Goal: Task Accomplishment & Management: Manage account settings

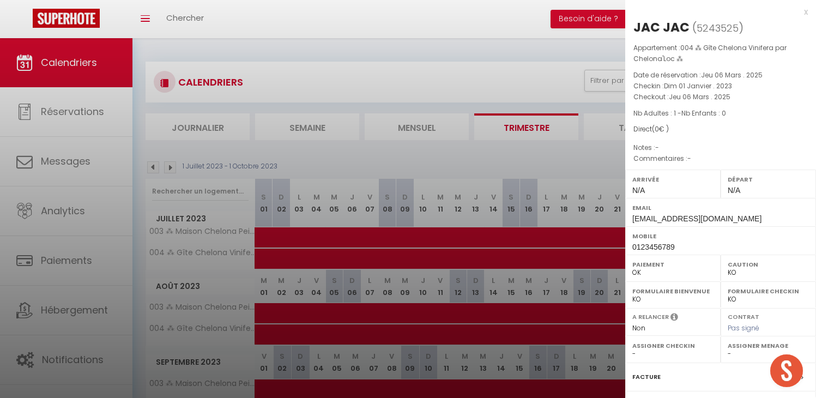
select select "KO"
select select "0"
click at [461, 60] on div at bounding box center [408, 199] width 816 height 398
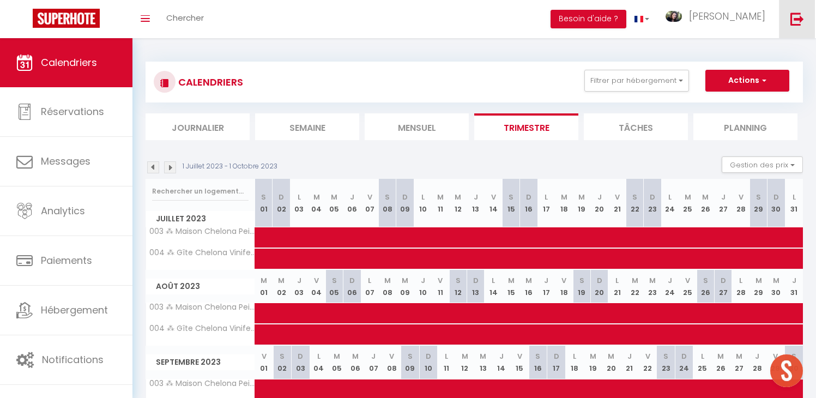
click at [793, 15] on img at bounding box center [797, 19] width 14 height 14
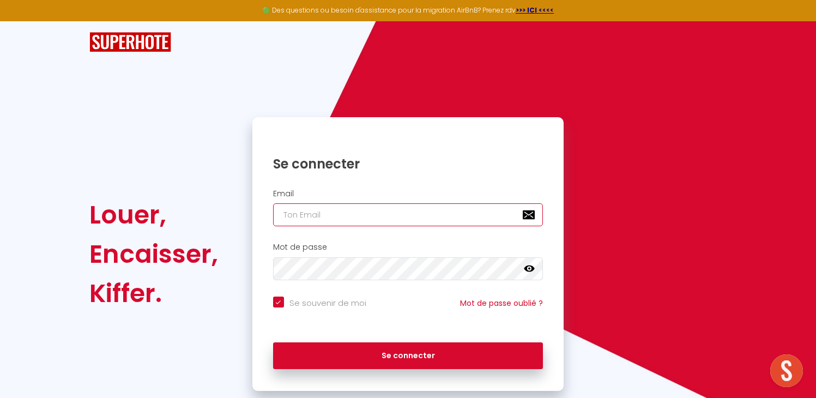
click at [338, 209] on input "email" at bounding box center [408, 214] width 270 height 23
paste input "[PERSON_NAME][EMAIL_ADDRESS][DOMAIN_NAME]"
type input "[PERSON_NAME][EMAIL_ADDRESS][DOMAIN_NAME]"
checkbox input "true"
drag, startPoint x: 391, startPoint y: 223, endPoint x: 386, endPoint y: 238, distance: 15.9
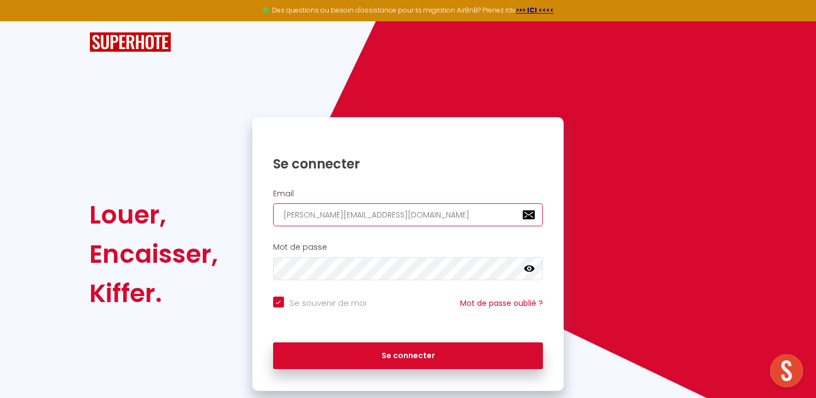
click at [386, 238] on form "Email [PERSON_NAME][EMAIL_ADDRESS][DOMAIN_NAME] Mot de passe false Se souvenir …" at bounding box center [408, 282] width 312 height 197
type input "[PERSON_NAME][EMAIL_ADDRESS][DOMAIN_NAME]"
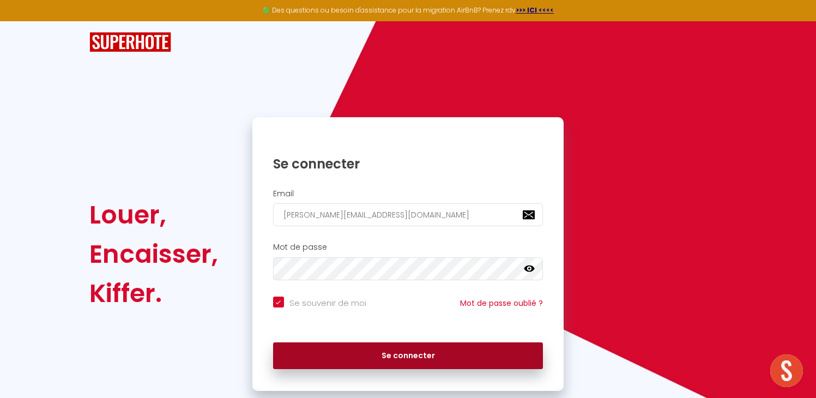
click at [377, 349] on button "Se connecter" at bounding box center [408, 355] width 270 height 27
checkbox input "true"
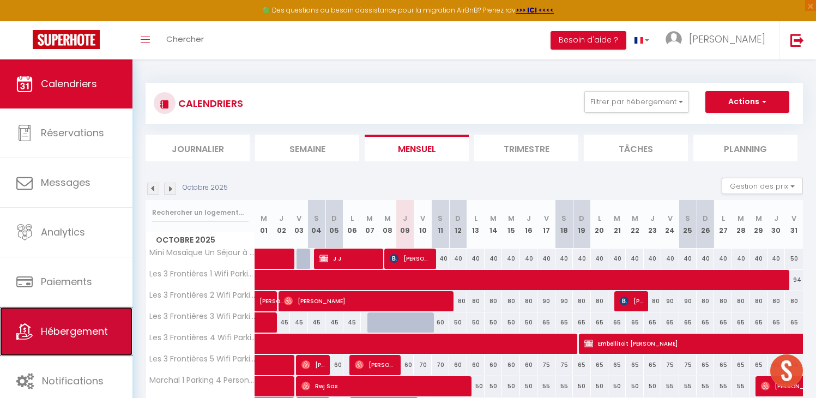
click at [60, 343] on link "Hébergement" at bounding box center [66, 331] width 132 height 49
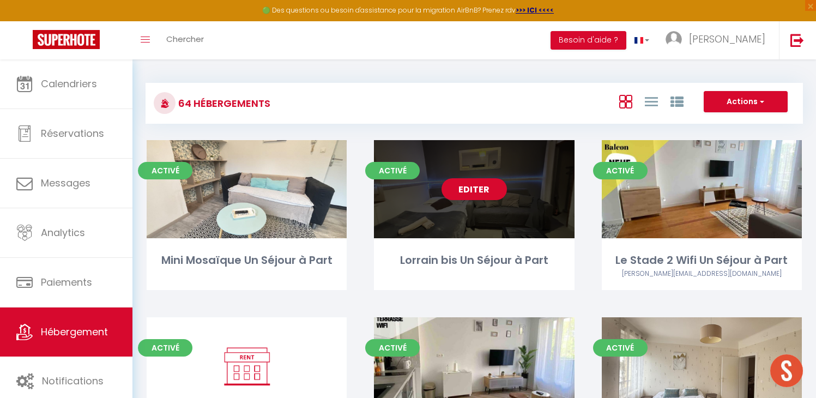
scroll to position [239, 0]
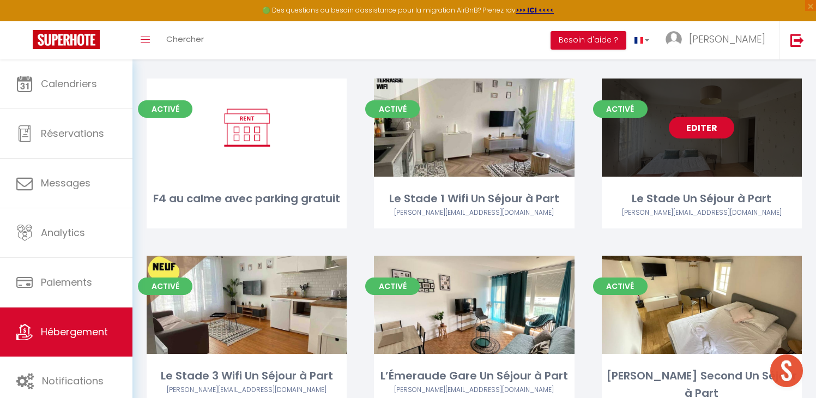
click at [703, 125] on link "Editer" at bounding box center [701, 128] width 65 height 22
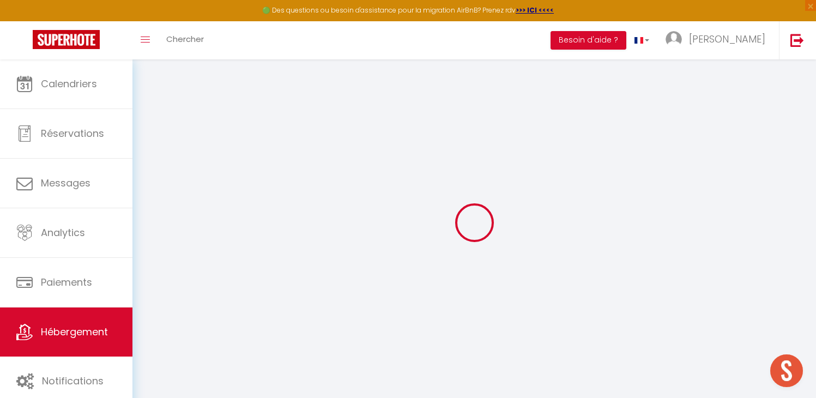
select select "+ 19 %"
select select "+ 25 %"
select select "+ 10 %"
checkbox input "false"
checkbox input "true"
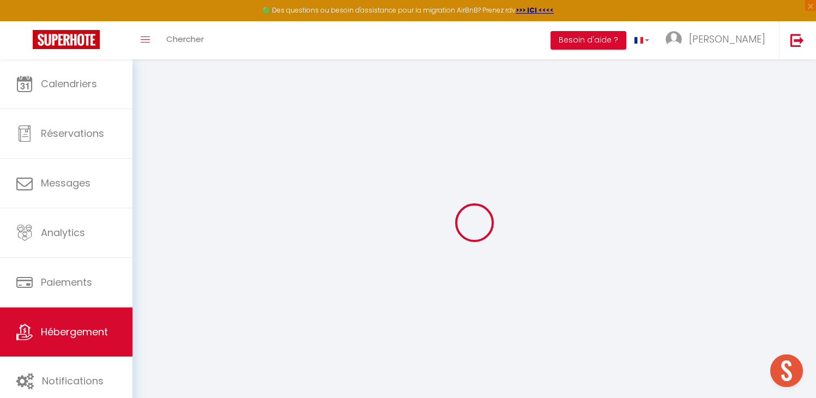
checkbox input "true"
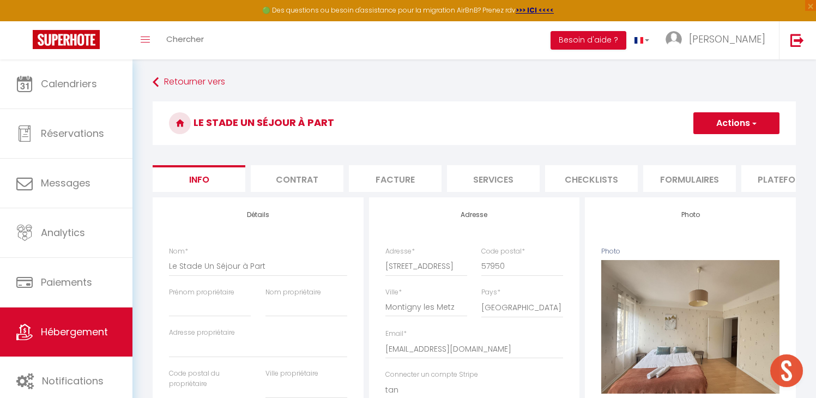
checkbox input "false"
checkbox input "true"
checkbox input "false"
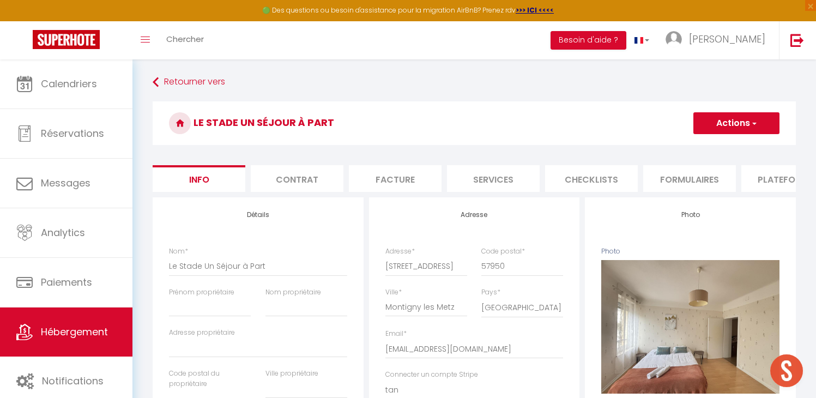
checkbox input "true"
select select "EUR"
select select
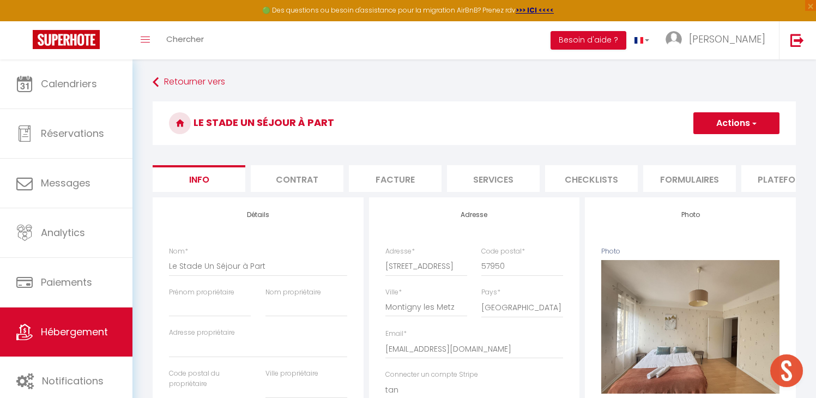
select select "988-1331158045228593502"
click at [764, 180] on li "Plateformes" at bounding box center [787, 178] width 93 height 27
select select
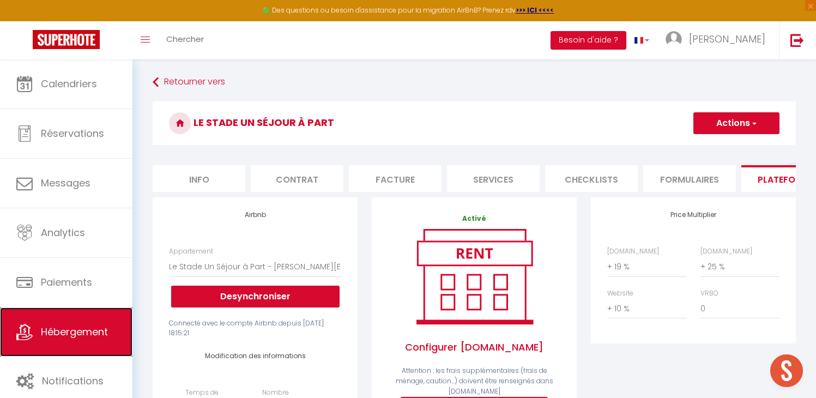
click at [89, 336] on span "Hébergement" at bounding box center [74, 332] width 67 height 14
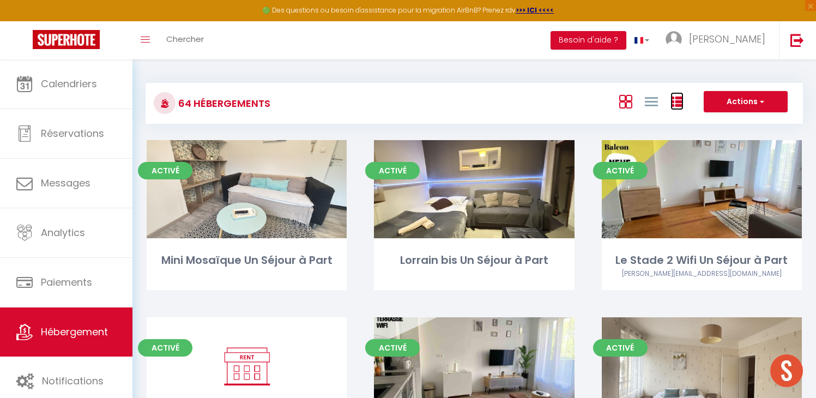
click at [673, 96] on icon at bounding box center [676, 101] width 13 height 13
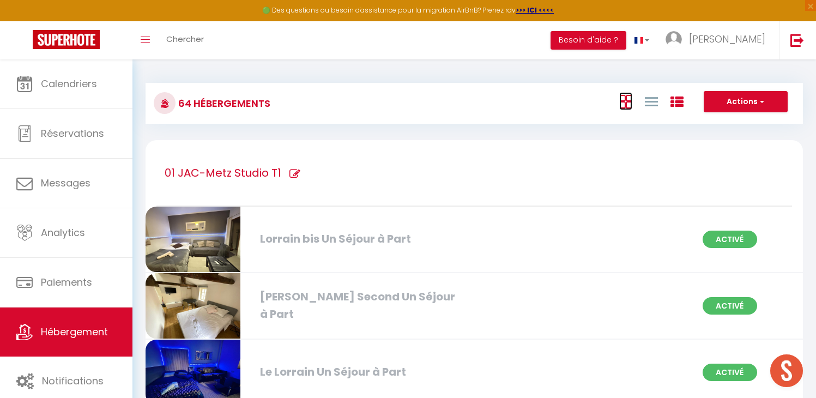
click at [621, 105] on icon at bounding box center [625, 102] width 13 height 14
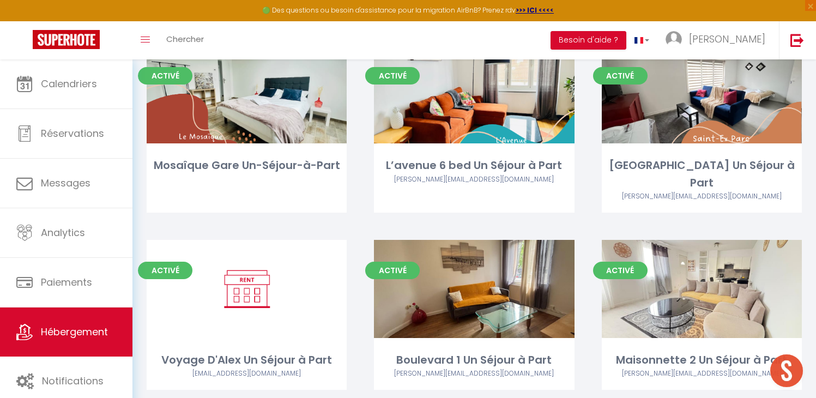
scroll to position [3777, 0]
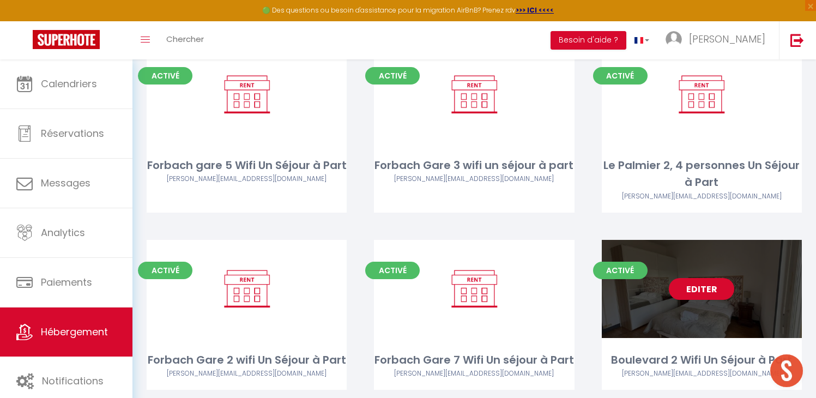
click at [694, 278] on link "Editer" at bounding box center [701, 289] width 65 height 22
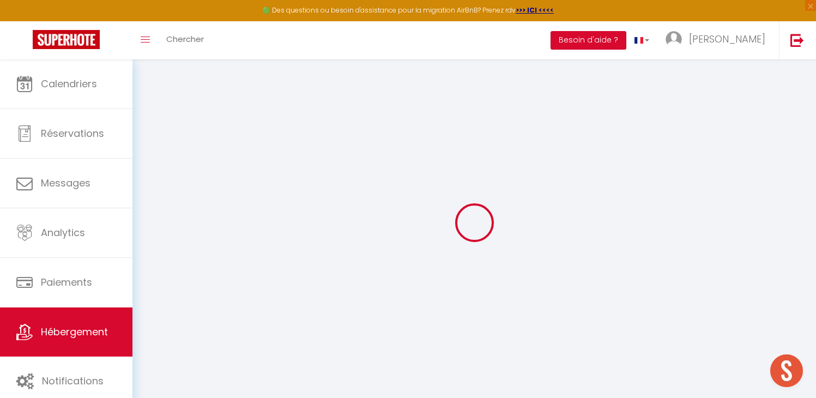
checkbox input "false"
checkbox input "true"
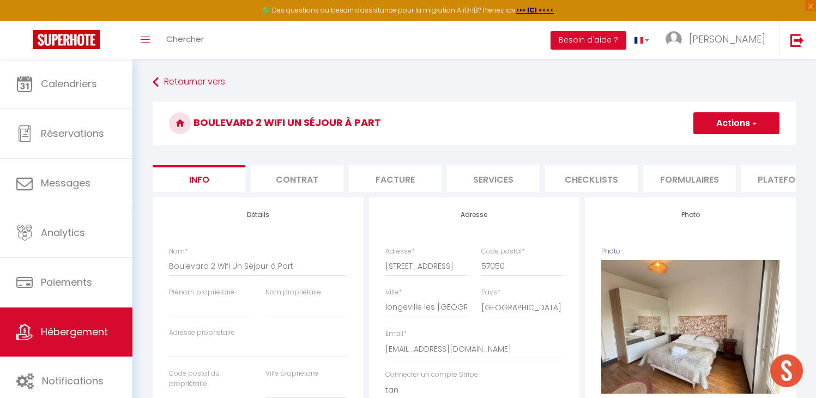
checkbox input "false"
checkbox input "true"
click at [761, 178] on li "Plateformes" at bounding box center [787, 178] width 93 height 27
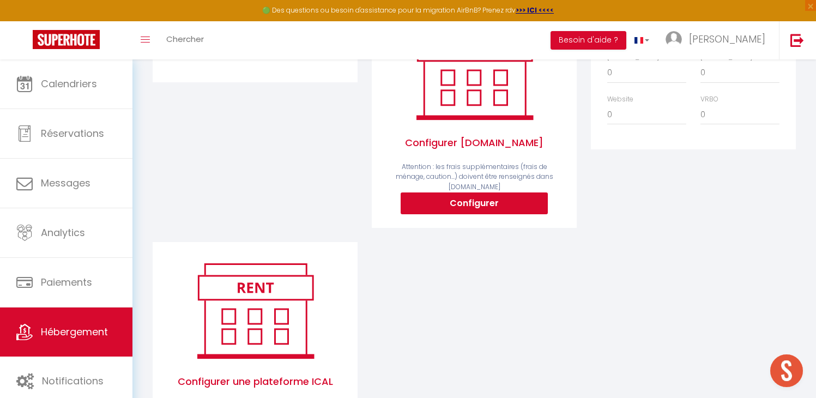
select select "EUR"
select select
select select "988-1504933240673023633"
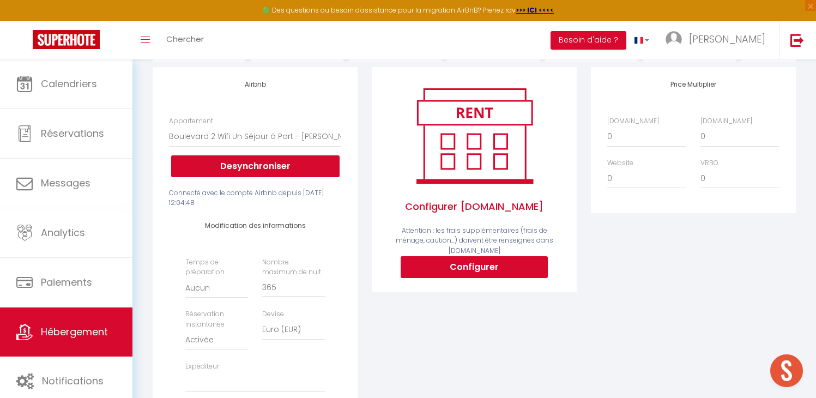
scroll to position [118, 0]
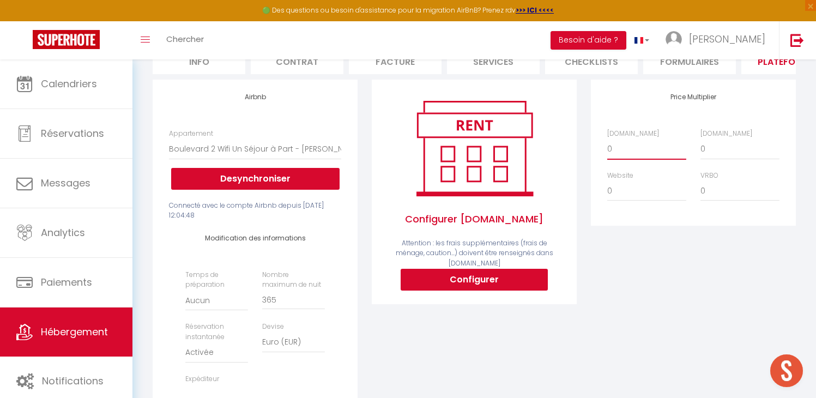
click at [652, 159] on select "0 + 1 % + 2 % + 3 % + 4 % + 5 % + 6 % + 7 % + 8 % + 9 %" at bounding box center [646, 148] width 79 height 21
select select "+ 19 %"
click at [607, 147] on select "0 + 1 % + 2 % + 3 % + 4 % + 5 % + 6 % + 7 % + 8 % + 9 %" at bounding box center [646, 148] width 79 height 21
select select
click at [621, 201] on select "0 + 1 % + 2 % + 3 % + 4 % + 5 % + 6 % + 7 % + 8 % + 9 %" at bounding box center [646, 190] width 79 height 21
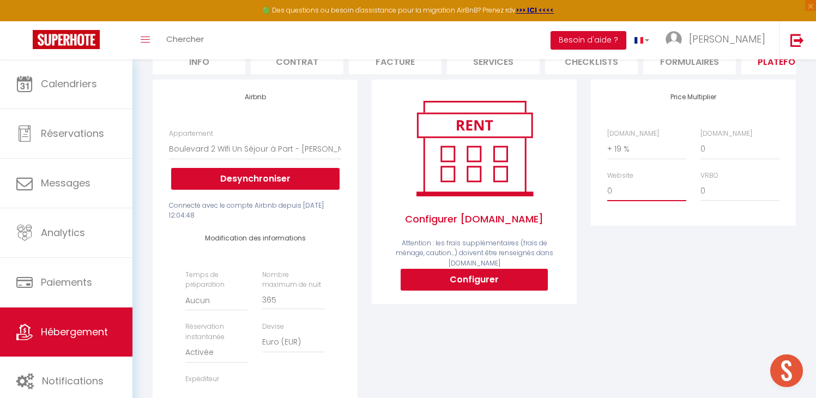
select select "+ 10 %"
click at [607, 189] on select "0 + 1 % + 2 % + 3 % + 4 % + 5 % + 6 % + 7 % + 8 % + 9 %" at bounding box center [646, 190] width 79 height 21
select select
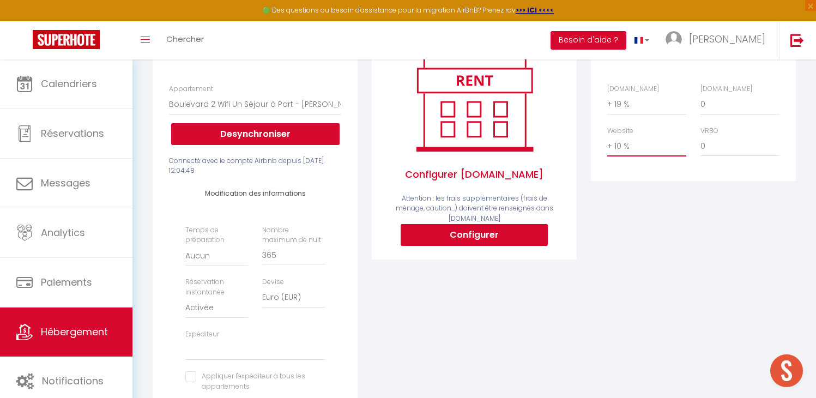
scroll to position [0, 0]
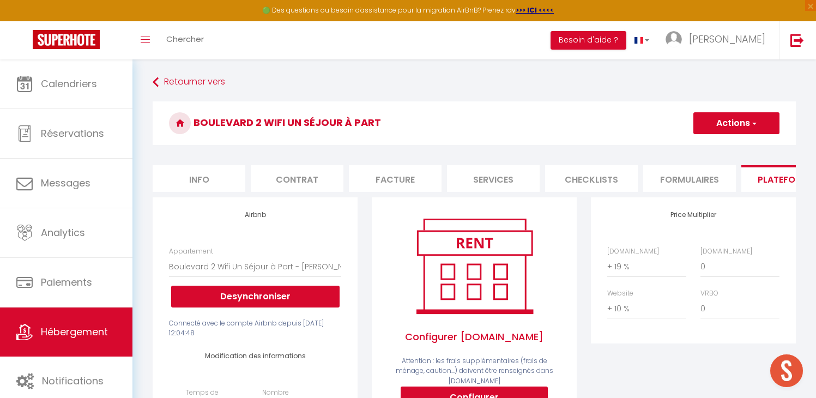
click at [743, 115] on button "Actions" at bounding box center [736, 123] width 86 height 22
click at [727, 144] on link "Enregistrer" at bounding box center [736, 147] width 86 height 14
select select "EUR"
select select
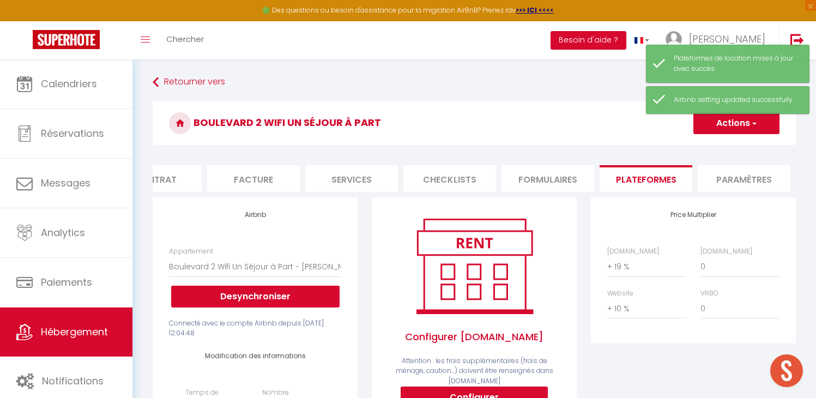
scroll to position [0, 172]
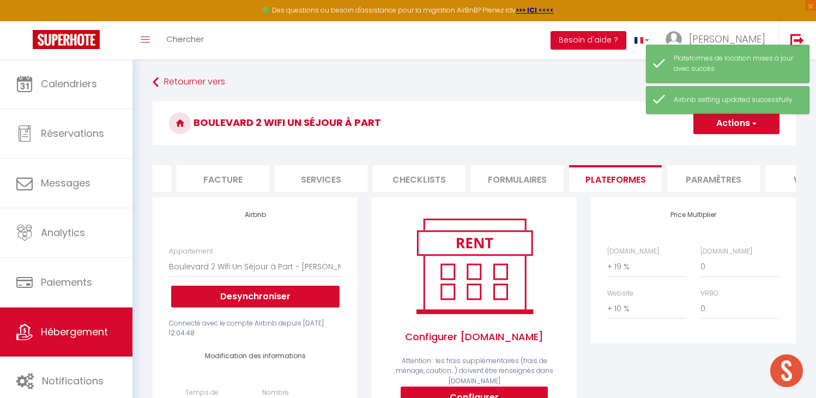
click at [719, 180] on li "Paramètres" at bounding box center [713, 178] width 93 height 27
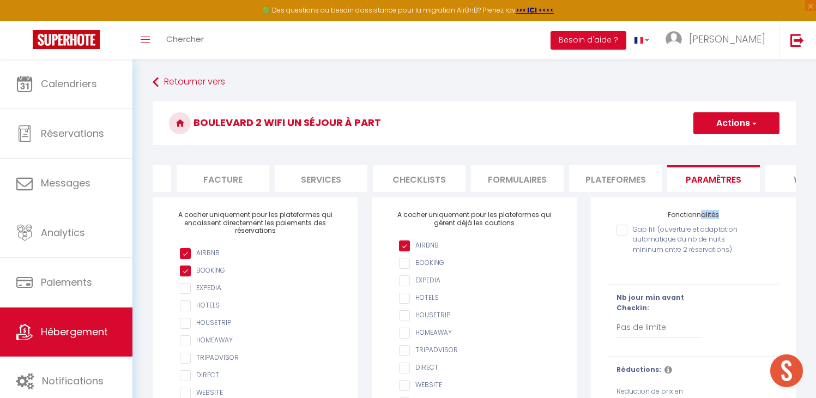
drag, startPoint x: 624, startPoint y: 226, endPoint x: 624, endPoint y: 236, distance: 10.9
click at [624, 229] on div "Fonctionnalités Gap fill (ouverture et adaptation automatique du nb de nuits mi…" at bounding box center [693, 384] width 205 height 375
click at [624, 235] on input "Gap fill (ouverture et adaptation automatique du nb de nuits mininum entre 2 ré…" at bounding box center [678, 230] width 124 height 11
checkbox input "true"
click at [736, 126] on button "Actions" at bounding box center [736, 123] width 86 height 22
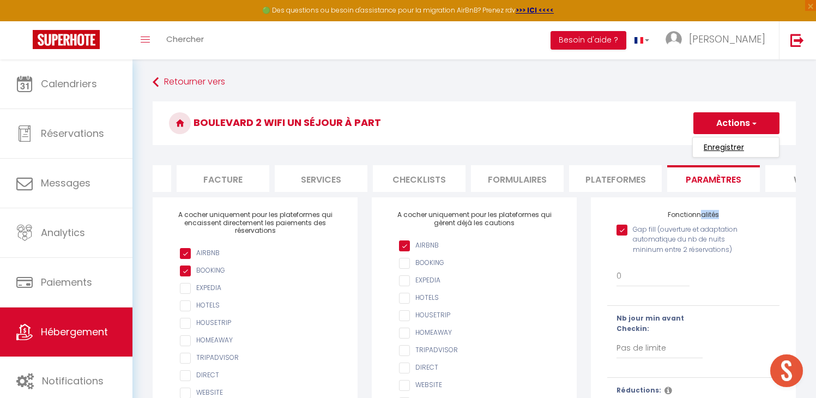
click at [723, 148] on input "Enregistrer" at bounding box center [723, 147] width 40 height 11
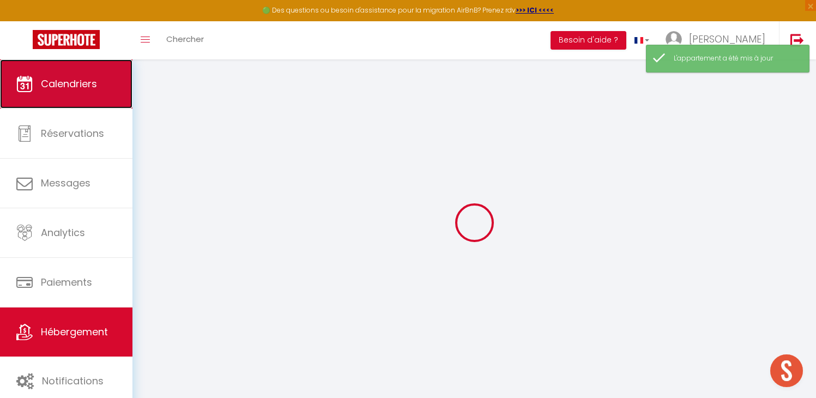
click at [56, 83] on span "Calendriers" at bounding box center [69, 84] width 56 height 14
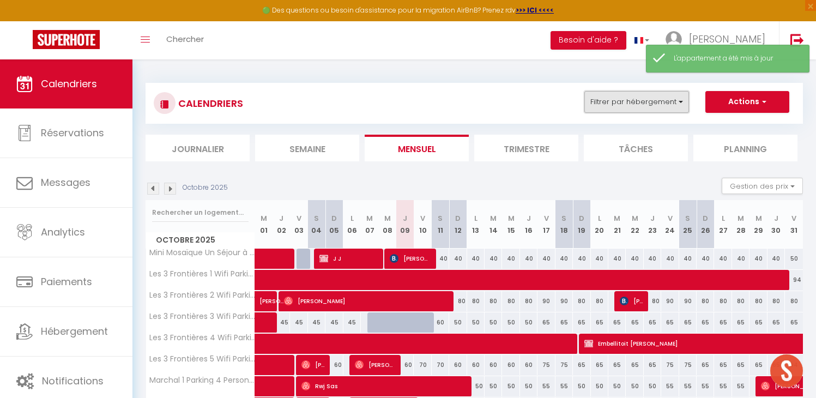
click at [608, 103] on button "Filtrer par hébergement" at bounding box center [636, 102] width 105 height 22
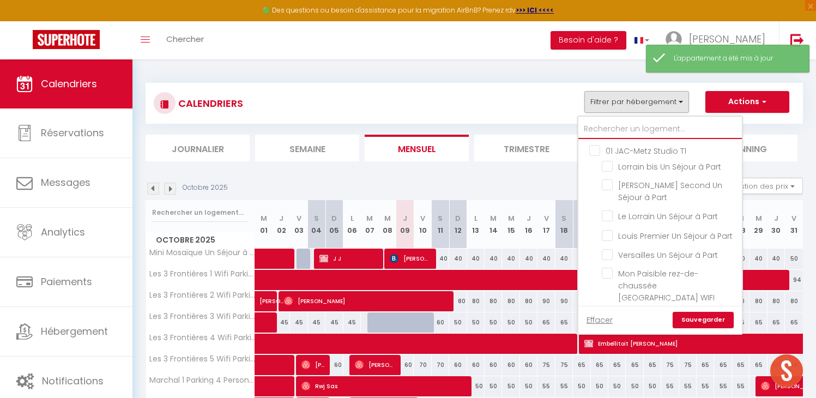
click at [602, 123] on input "text" at bounding box center [659, 129] width 163 height 20
type input "b"
checkbox input "false"
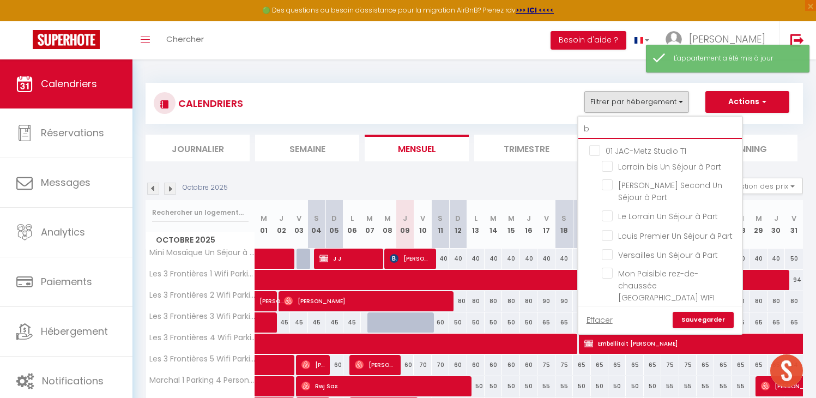
checkbox input "false"
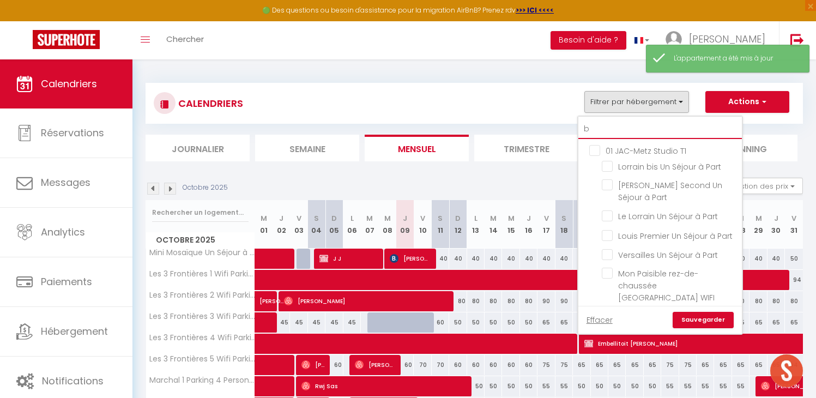
checkbox input "false"
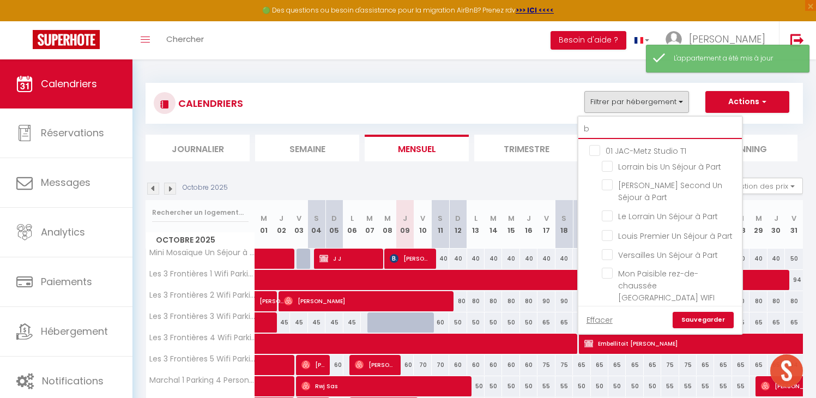
checkbox input "false"
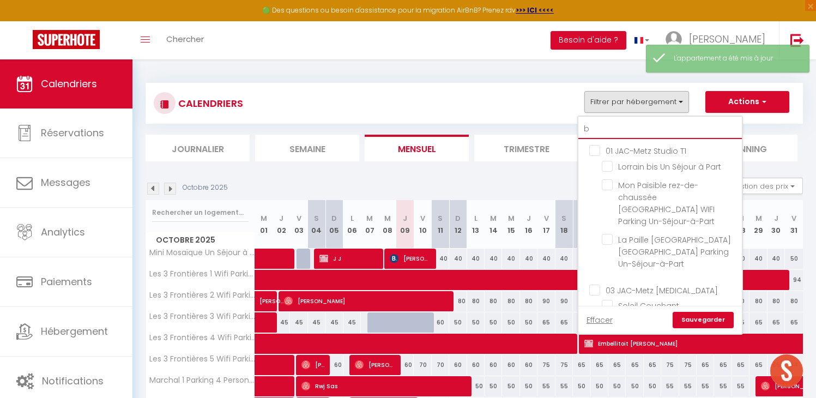
type input "bo"
checkbox input "false"
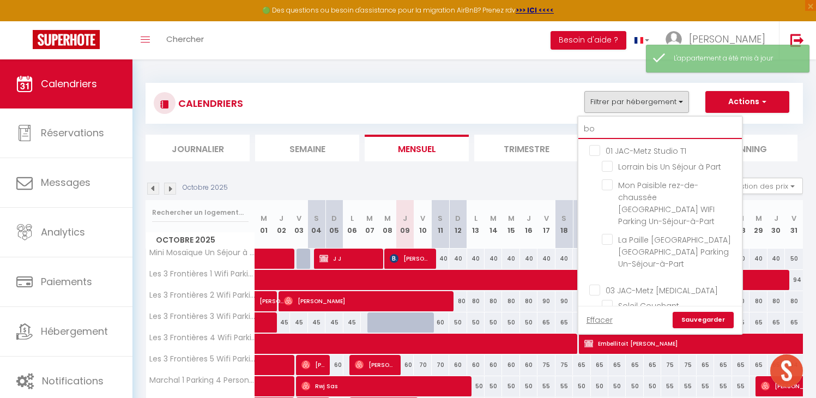
checkbox input "false"
type input "bou"
checkbox input "false"
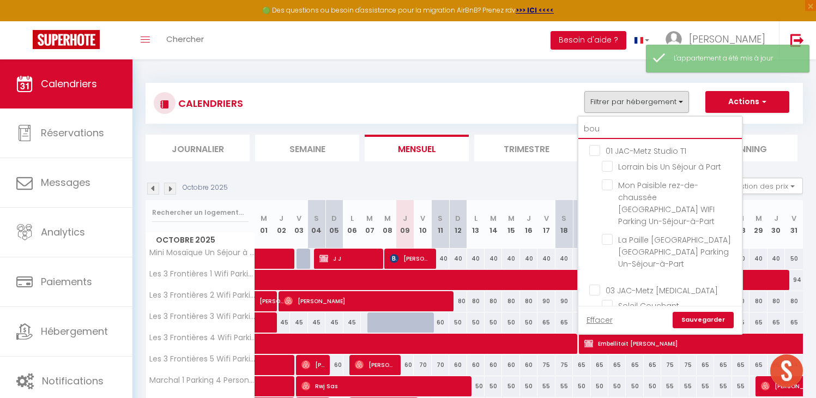
checkbox input "false"
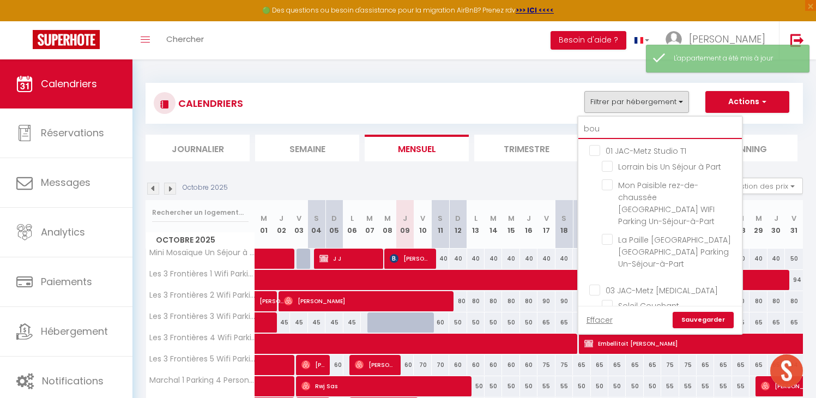
checkbox input "false"
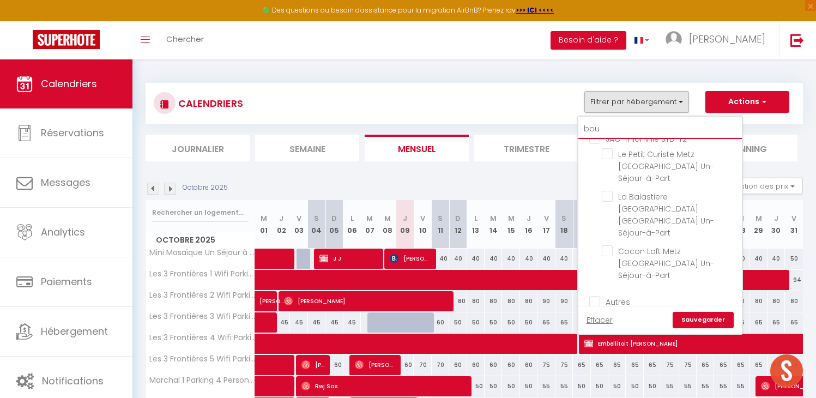
scroll to position [187, 0]
type input "bou"
click at [608, 311] on input "Boulevard 2 Wifi Un Séjour à Part" at bounding box center [670, 316] width 136 height 11
checkbox input "true"
checkbox input "false"
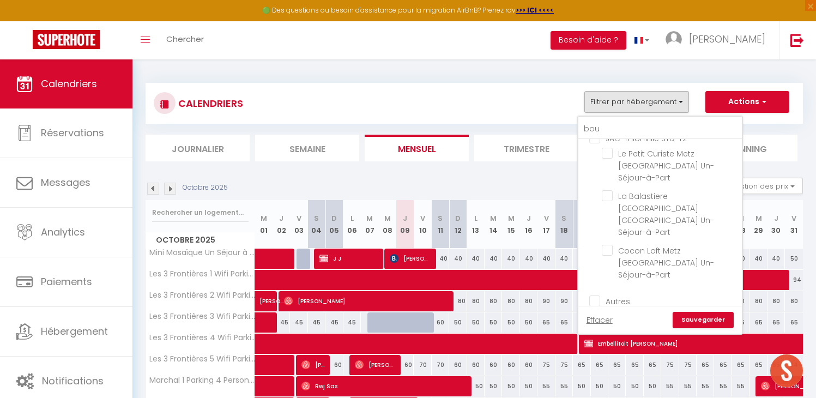
checkbox input "false"
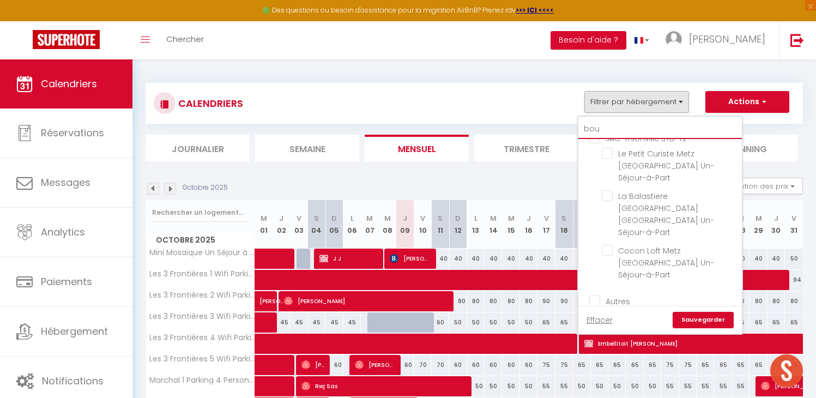
click at [624, 128] on input "bou" at bounding box center [659, 129] width 163 height 20
type input "bo"
checkbox input "false"
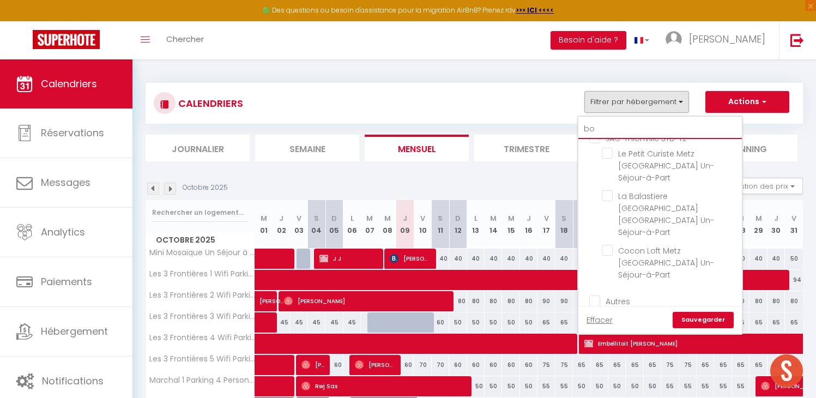
checkbox input "false"
type input "b"
checkbox input "false"
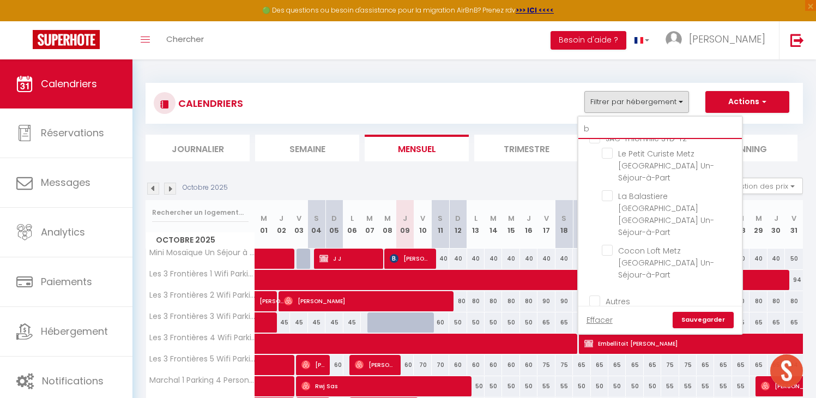
checkbox input "false"
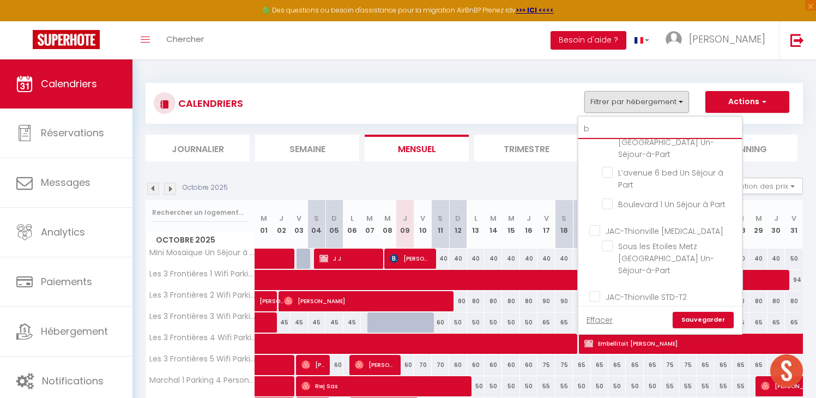
scroll to position [345, 0]
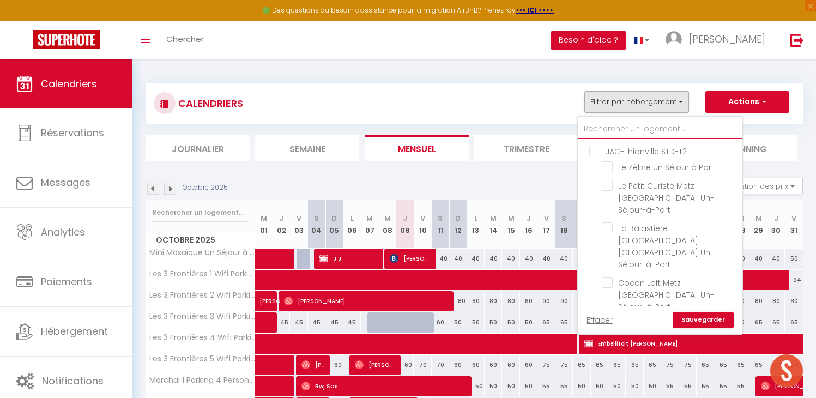
checkbox input "false"
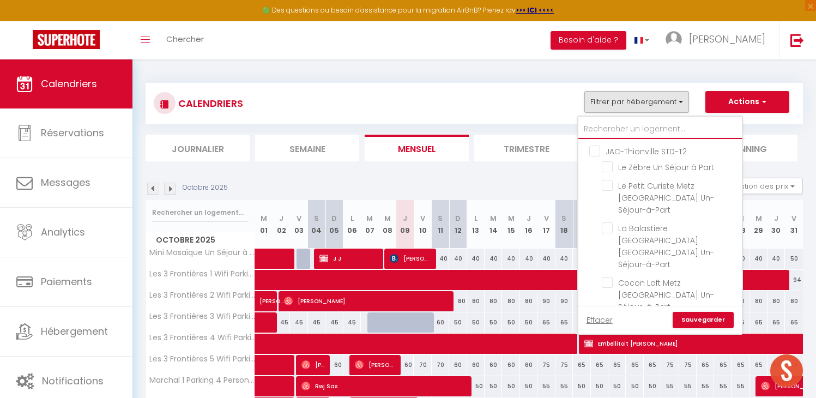
checkbox input "false"
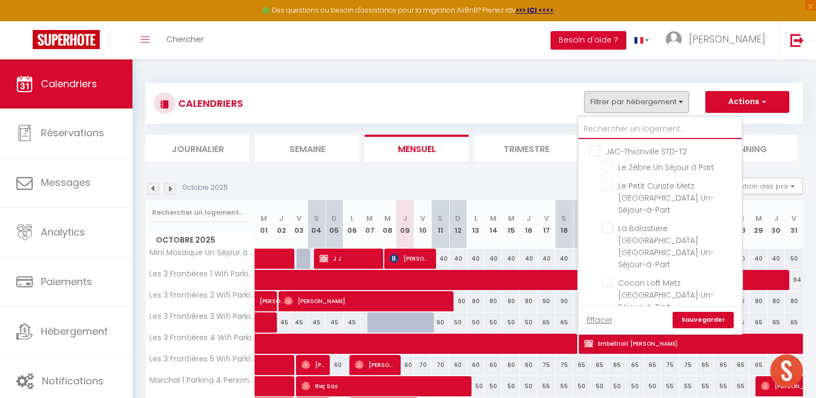
checkbox input "false"
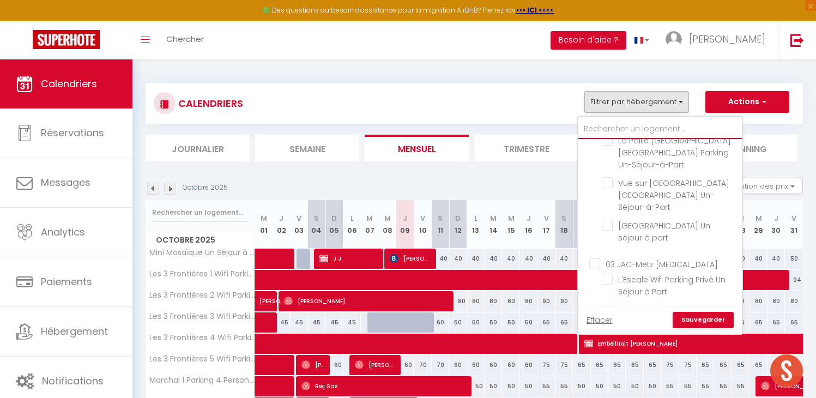
type input "p"
checkbox input "false"
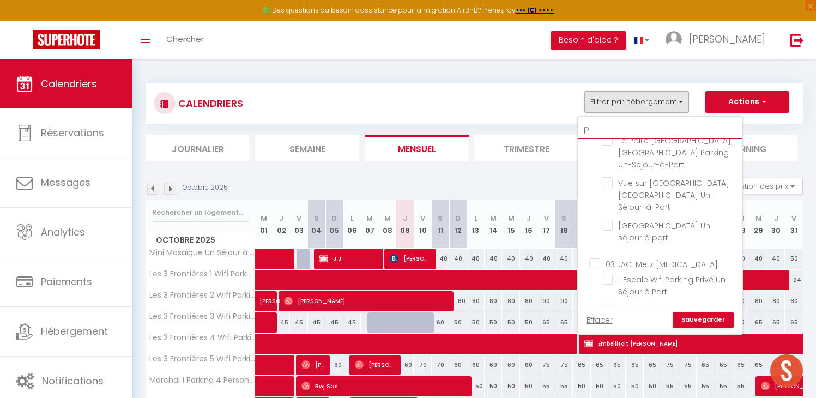
checkbox input "false"
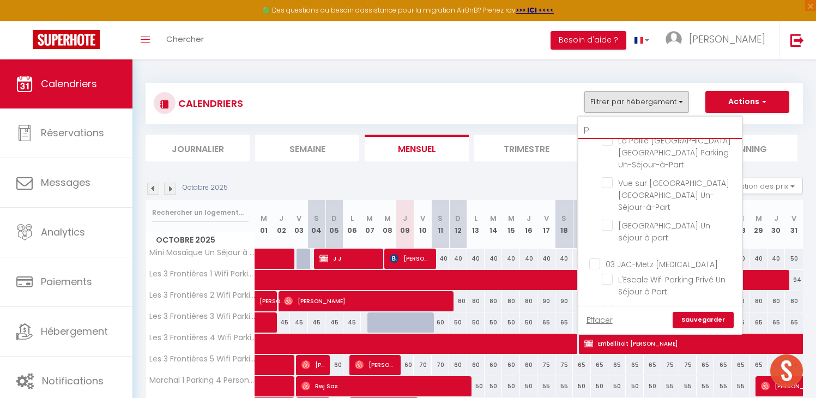
checkbox input "false"
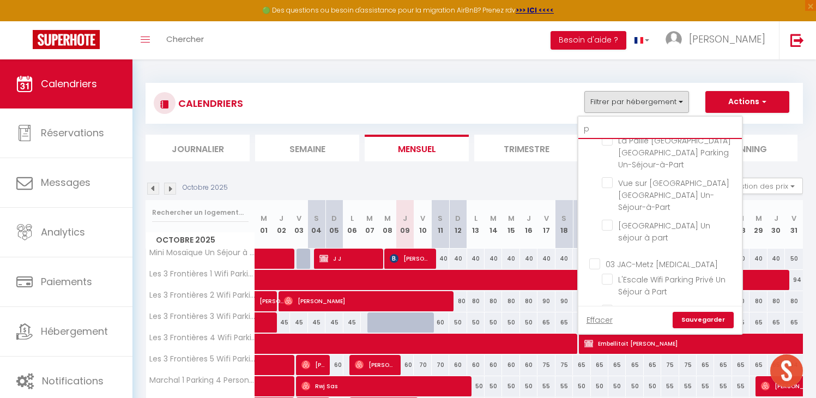
checkbox input "false"
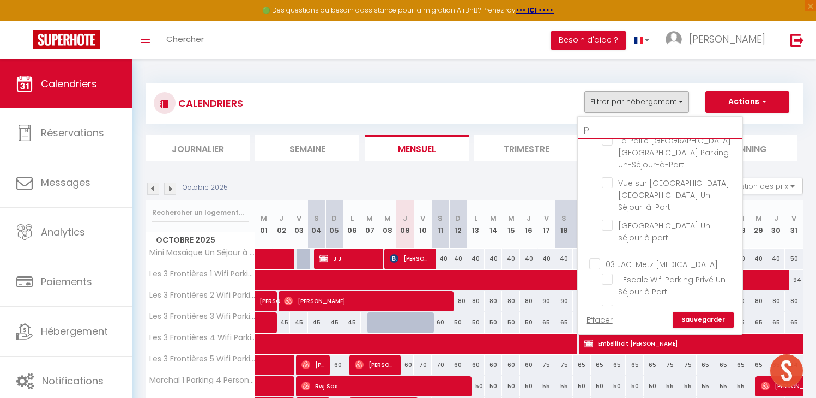
checkbox input "false"
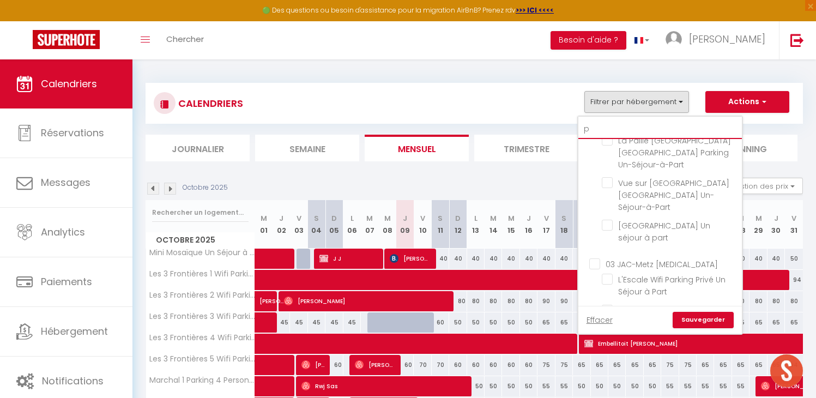
checkbox input "false"
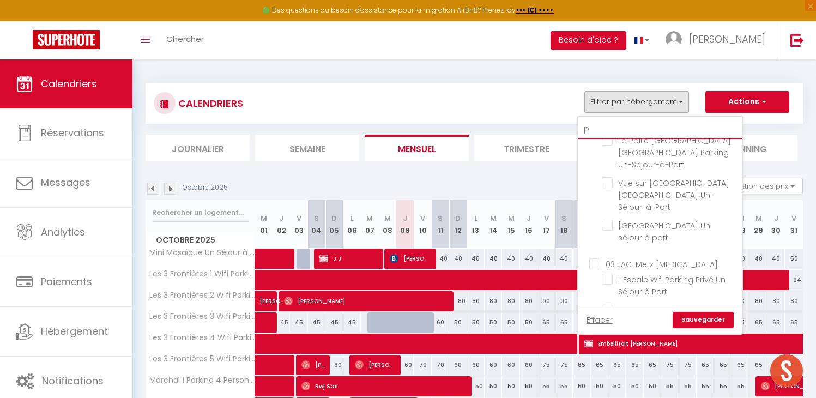
checkbox input "false"
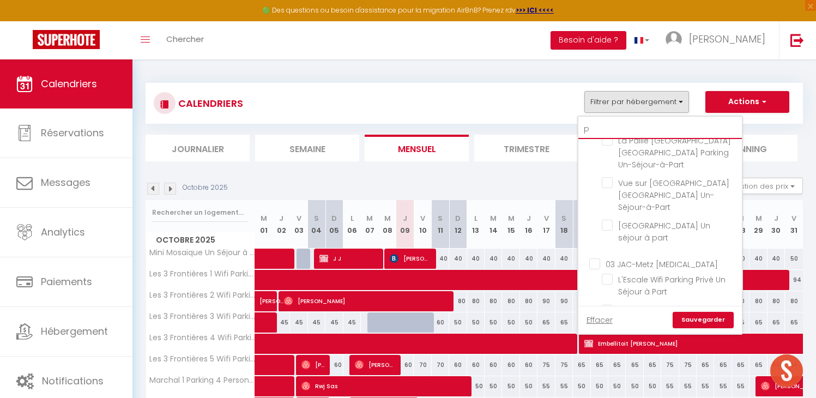
checkbox input "false"
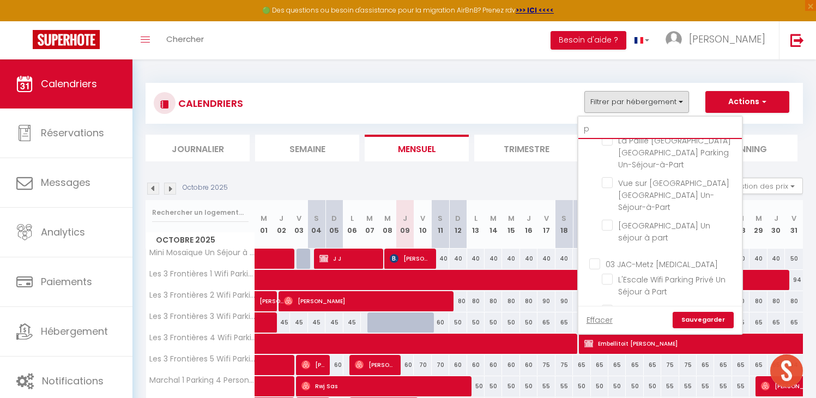
checkbox input "false"
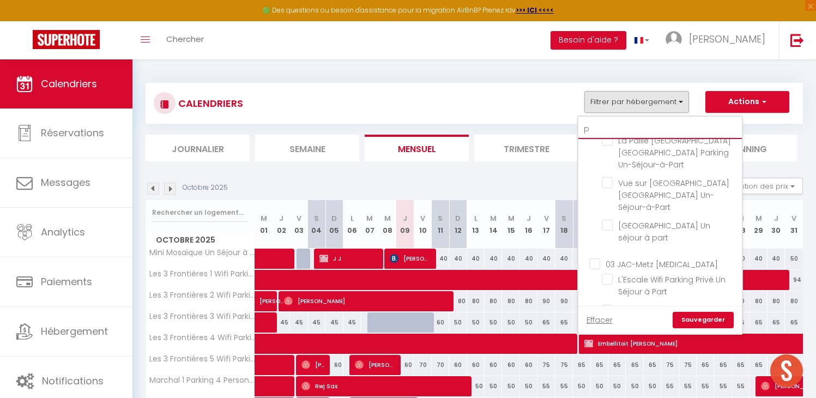
checkbox input "false"
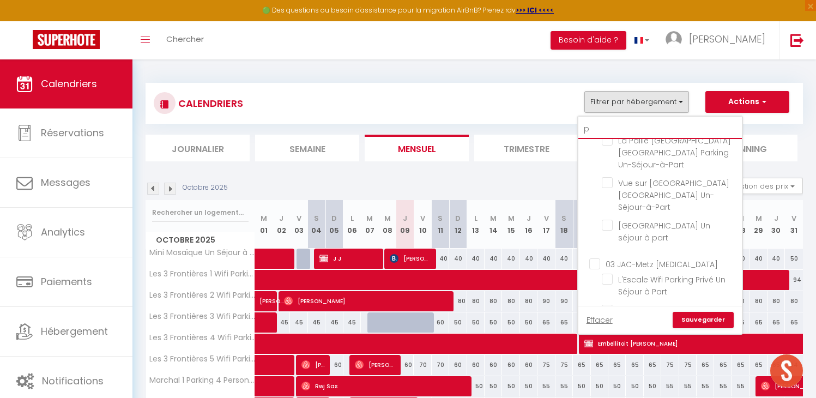
checkbox input "false"
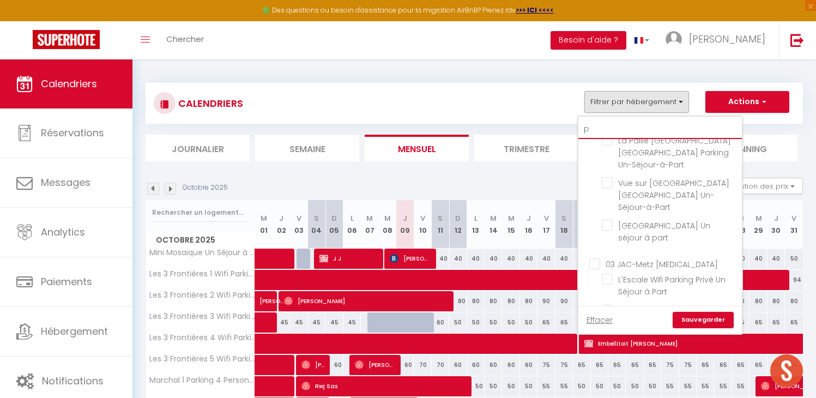
checkbox input "false"
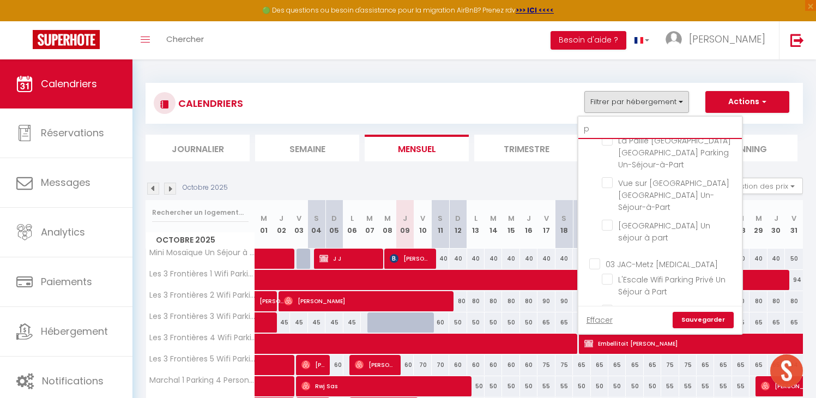
checkbox input "false"
type input "pa"
checkbox input "false"
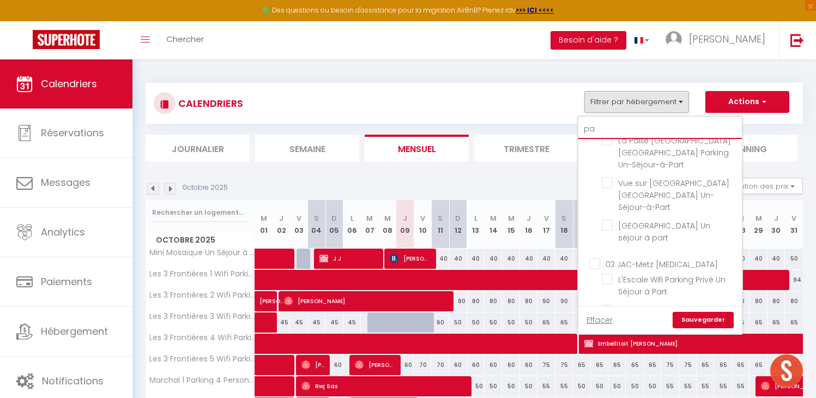
checkbox input "false"
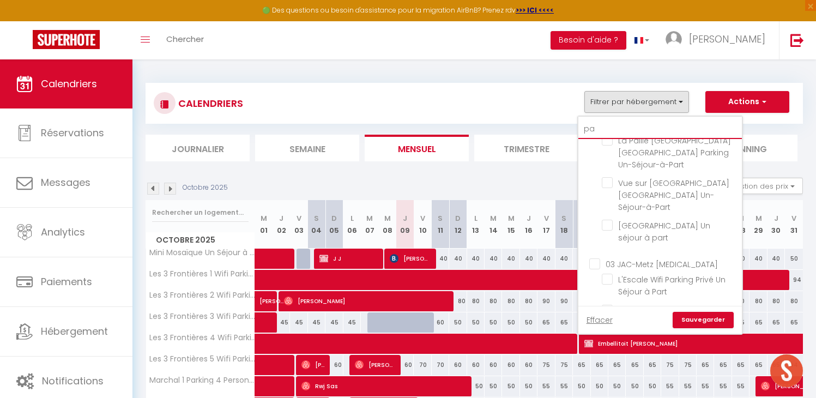
checkbox input "false"
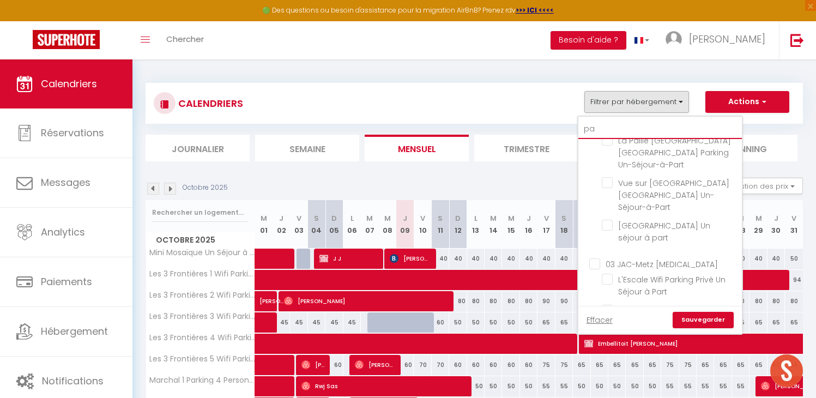
checkbox input "false"
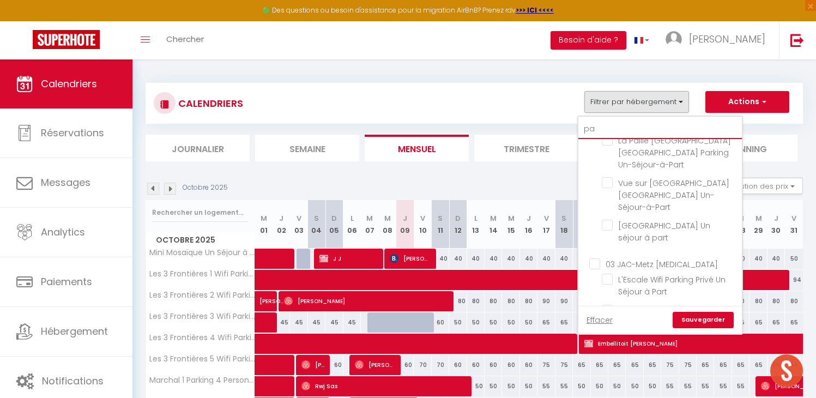
checkbox input "false"
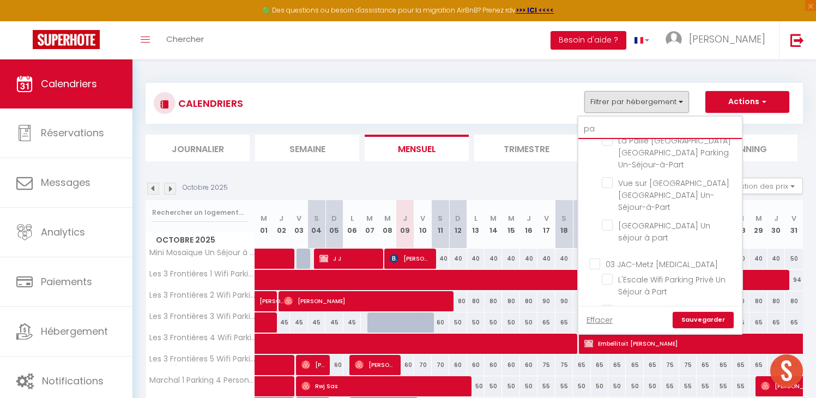
checkbox input "false"
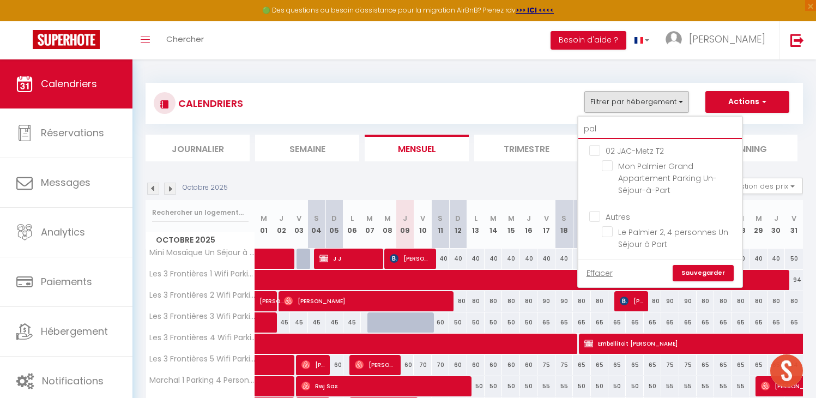
scroll to position [0, 0]
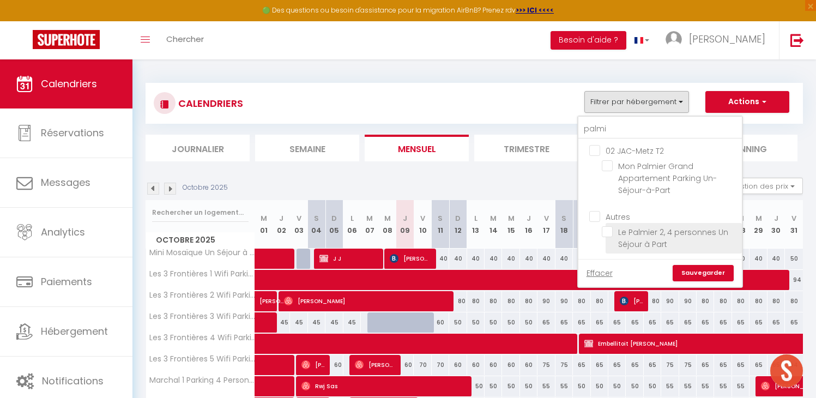
click at [605, 233] on input "Le Palmier 2, 4 personnes Un Séjour à Part" at bounding box center [670, 231] width 136 height 11
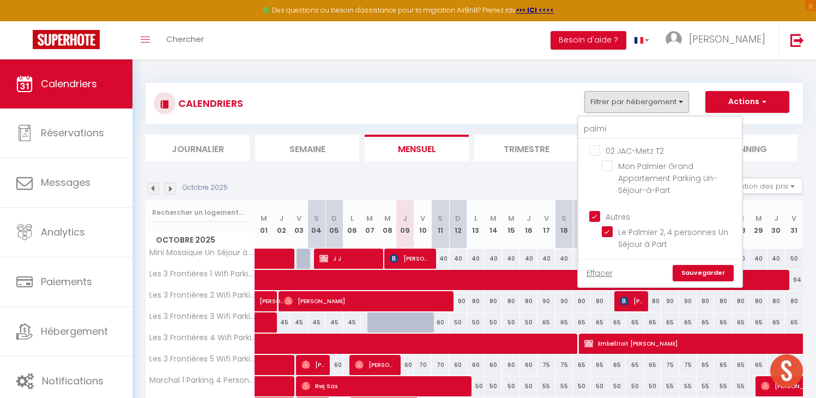
click at [692, 271] on link "Sauvegarder" at bounding box center [702, 273] width 61 height 16
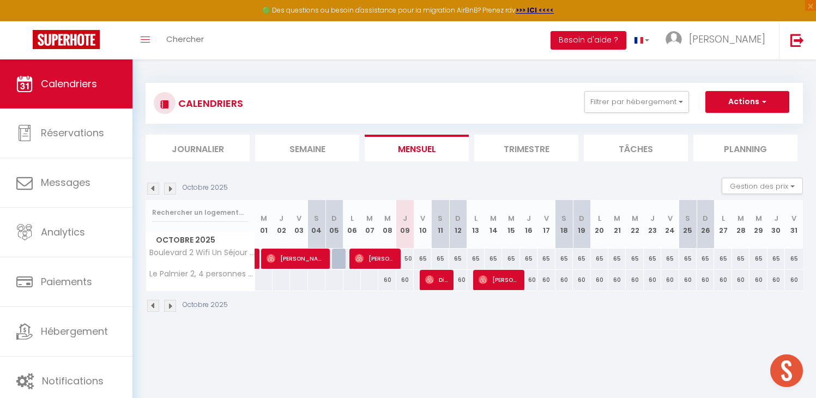
click at [486, 153] on li "Trimestre" at bounding box center [526, 148] width 104 height 27
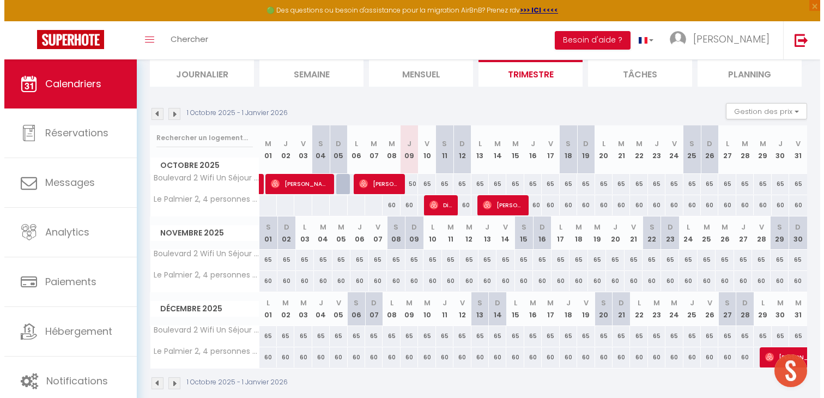
scroll to position [90, 0]
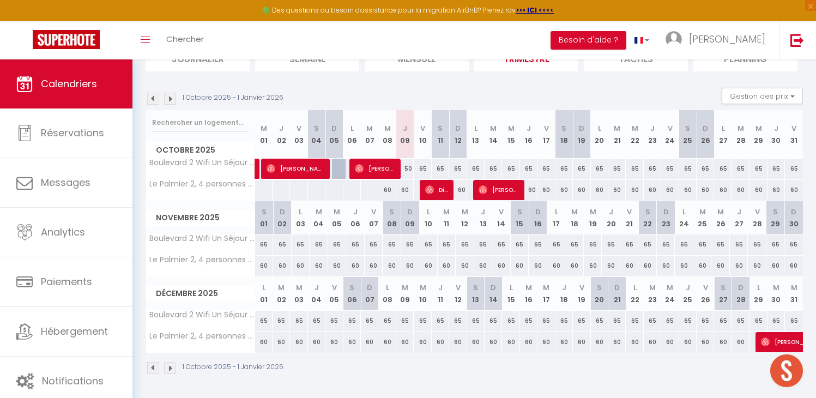
click at [406, 167] on div "50" at bounding box center [404, 169] width 17 height 20
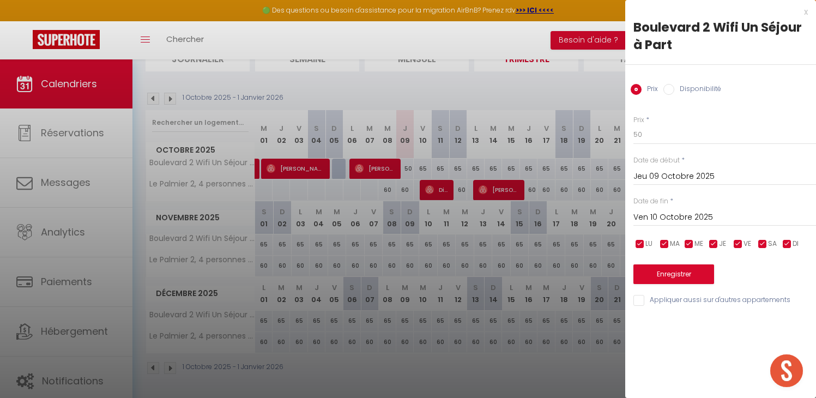
click at [696, 92] on label "Disponibilité" at bounding box center [697, 90] width 47 height 12
click at [674, 92] on input "Disponibilité" at bounding box center [668, 89] width 11 height 11
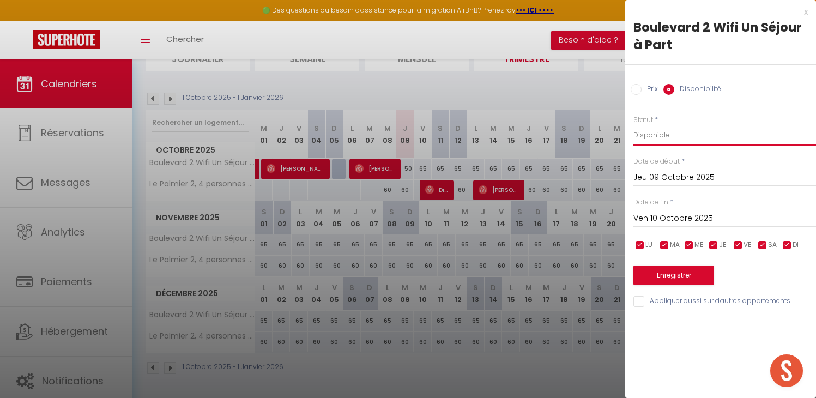
click at [680, 132] on select "Disponible Indisponible" at bounding box center [724, 135] width 183 height 21
click at [633, 125] on select "Disponible Indisponible" at bounding box center [724, 135] width 183 height 21
click at [680, 216] on input "Ven 10 Octobre 2025" at bounding box center [724, 218] width 183 height 14
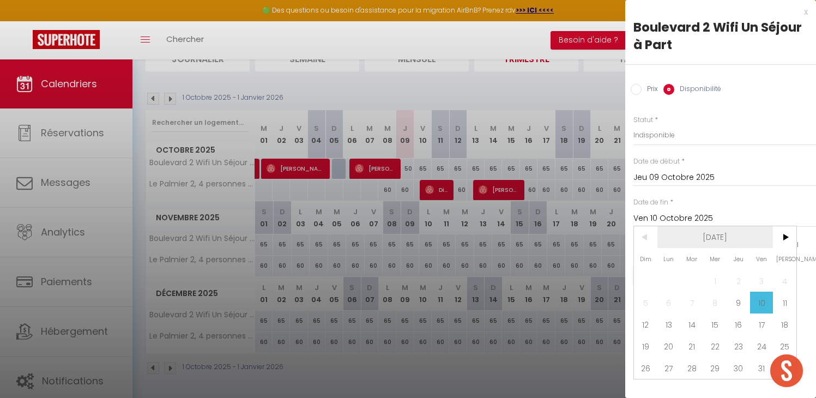
click at [701, 238] on span "[DATE]" at bounding box center [715, 237] width 116 height 22
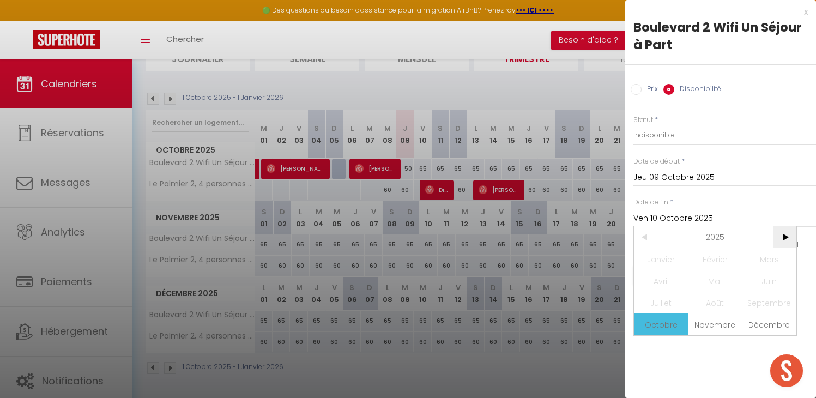
click at [781, 241] on span ">" at bounding box center [784, 237] width 23 height 22
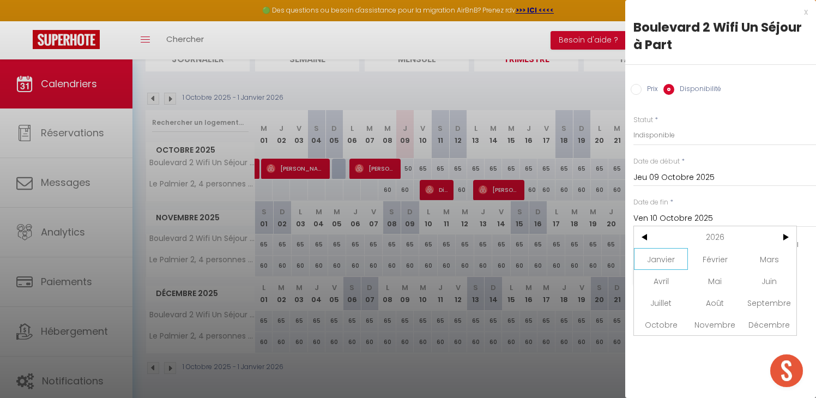
click at [660, 254] on span "Janvier" at bounding box center [661, 259] width 54 height 22
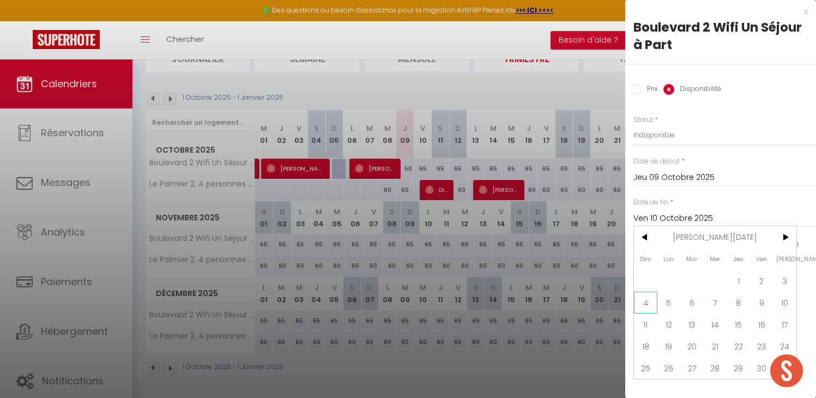
click at [646, 300] on span "4" at bounding box center [645, 303] width 23 height 22
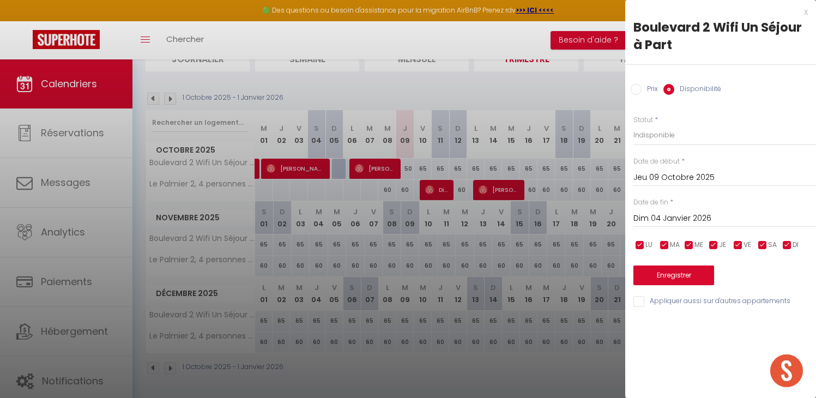
click at [664, 300] on input "Appliquer aussi sur d'autres appartements" at bounding box center [724, 301] width 183 height 11
click at [681, 276] on button "Enregistrer" at bounding box center [673, 275] width 81 height 20
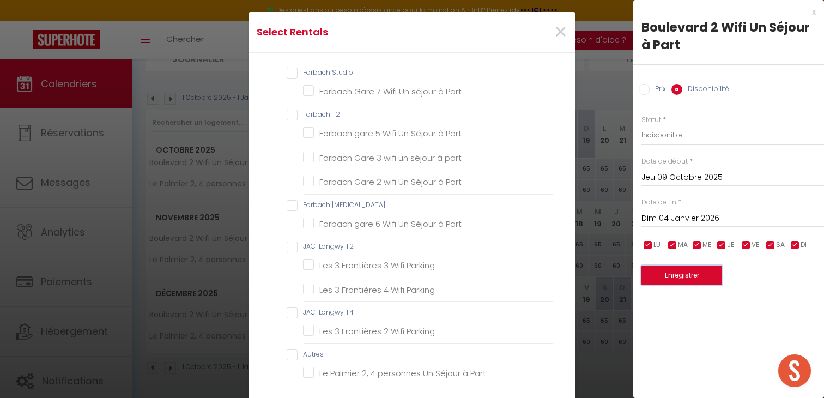
scroll to position [10, 0]
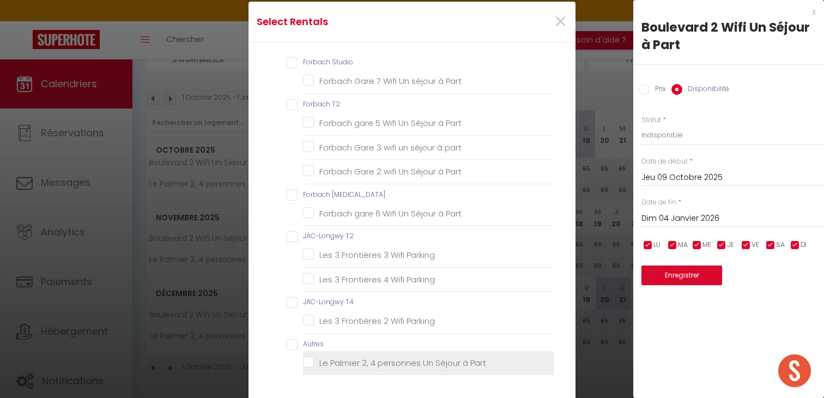
click at [305, 357] on Part "Le Palmier 2, 4 personnes Un Séjour à Part" at bounding box center [428, 362] width 251 height 11
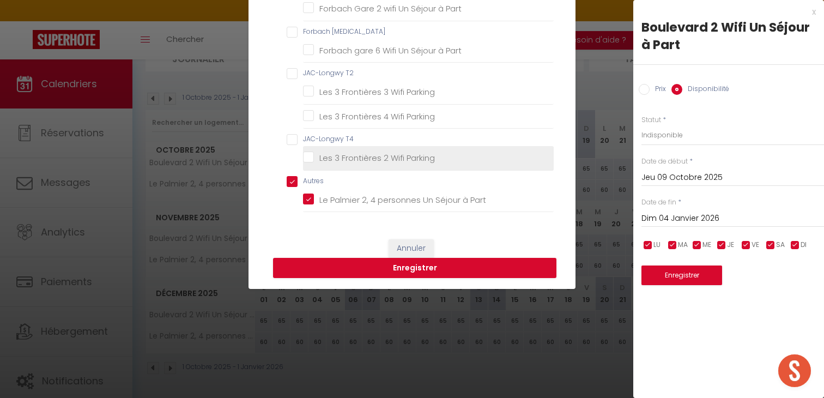
scroll to position [187, 0]
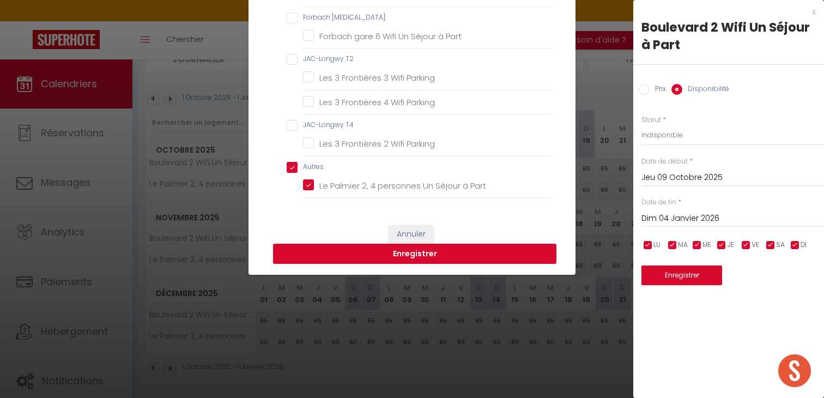
click at [412, 256] on button "Enregistrer" at bounding box center [414, 254] width 283 height 21
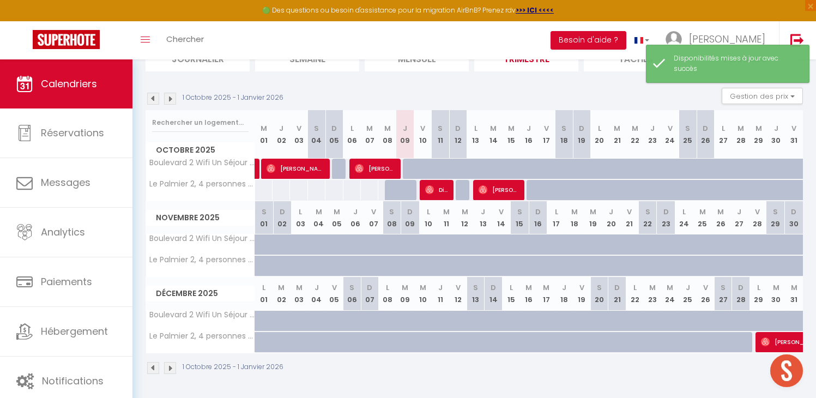
scroll to position [0, 0]
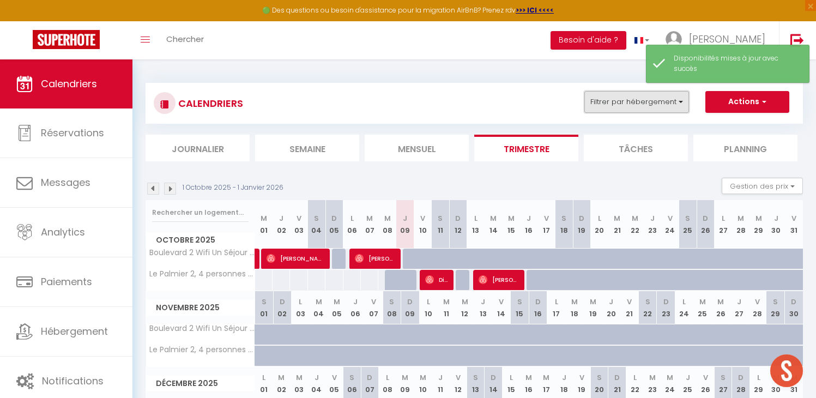
click at [677, 102] on button "Filtrer par hébergement" at bounding box center [636, 102] width 105 height 22
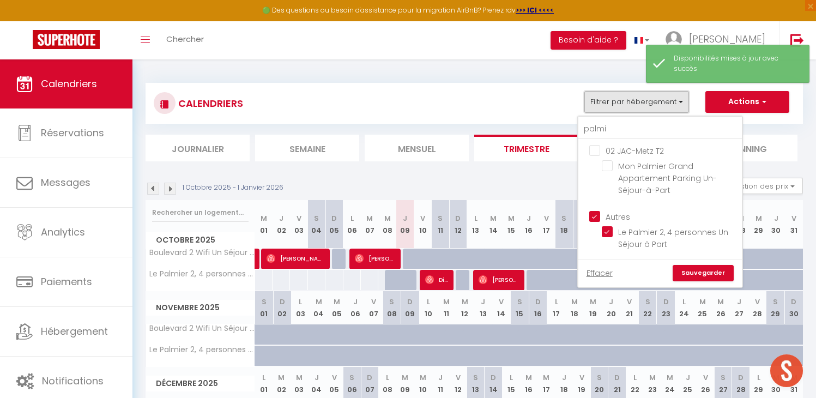
click at [648, 107] on button "Filtrer par hébergement" at bounding box center [636, 102] width 105 height 22
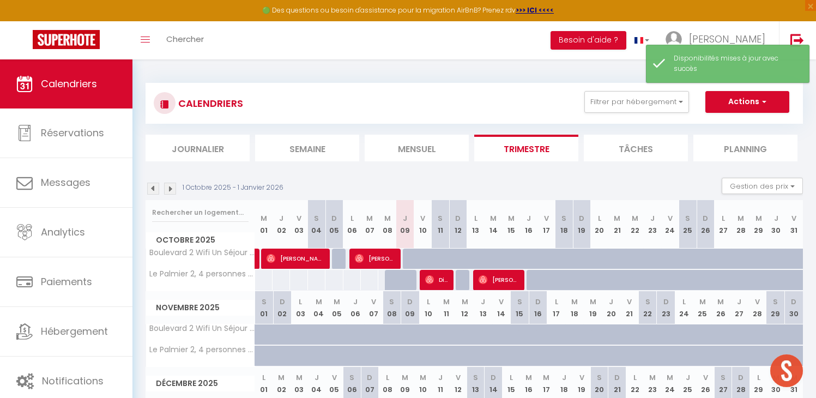
click at [739, 198] on div "Gestion des prix Nb Nuits minimum Règles Disponibilité" at bounding box center [758, 189] width 88 height 22
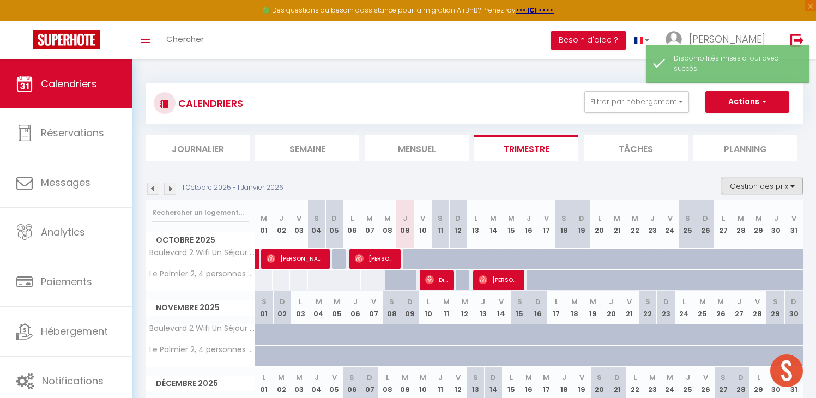
click at [744, 181] on button "Gestion des prix" at bounding box center [761, 186] width 81 height 16
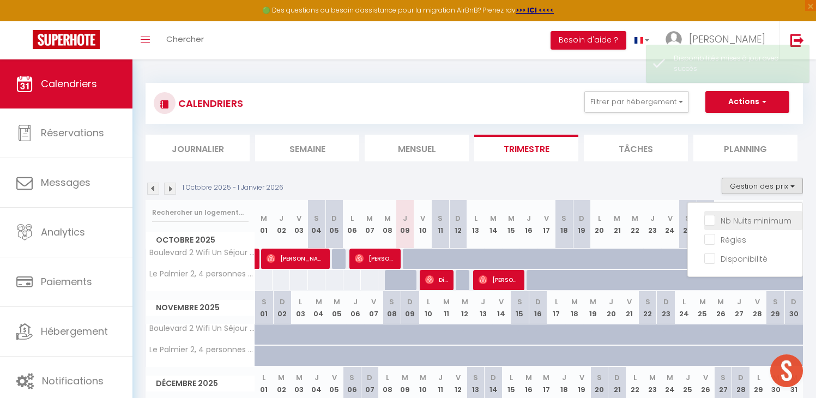
click at [736, 221] on input "Nb Nuits minimum" at bounding box center [753, 219] width 98 height 11
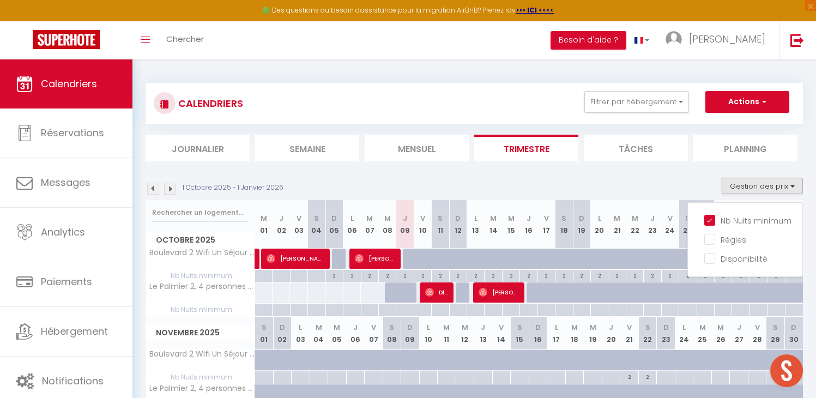
click at [592, 180] on div "1 Octobre 2025 - 1 Janvier 2026 Gestion des prix Nb Nuits minimum Règles Dispon…" at bounding box center [473, 189] width 657 height 22
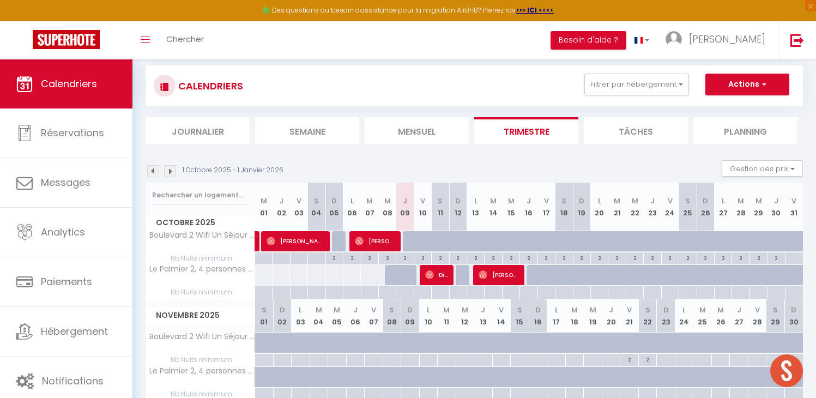
scroll to position [29, 0]
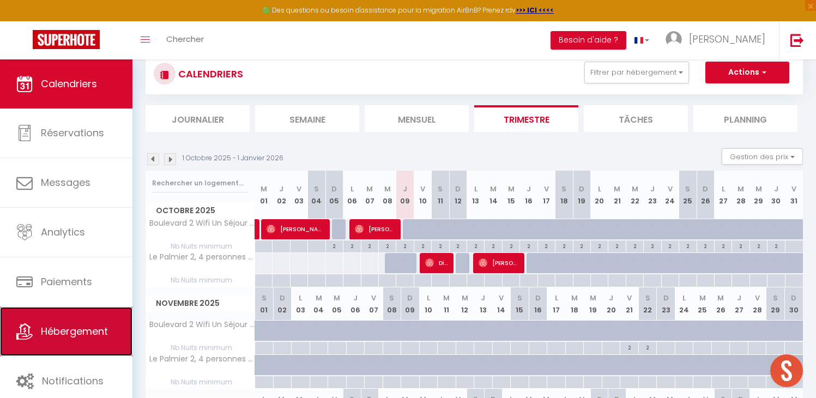
click at [47, 332] on span "Hébergement" at bounding box center [74, 331] width 67 height 14
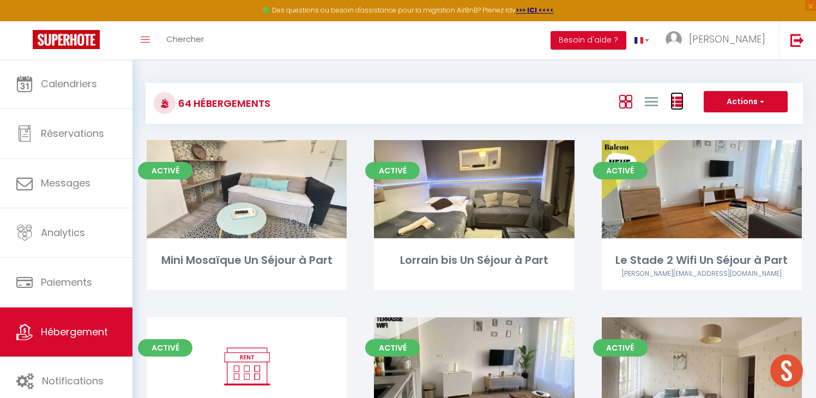
click at [676, 102] on icon at bounding box center [676, 101] width 13 height 13
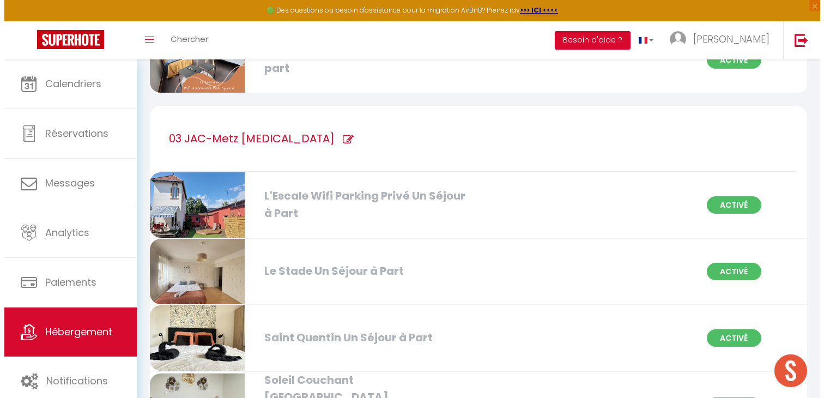
scroll to position [1008, 0]
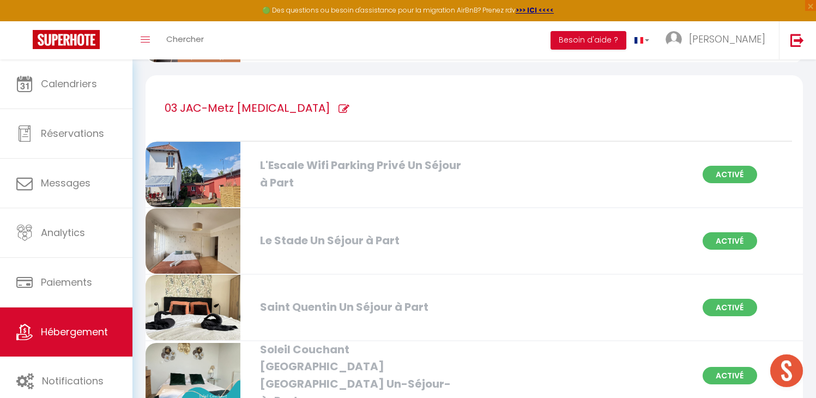
click at [338, 105] on icon at bounding box center [343, 109] width 11 height 11
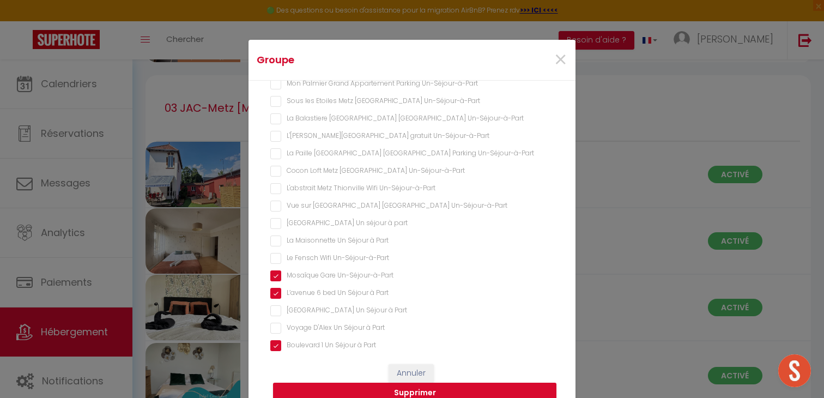
scroll to position [927, 0]
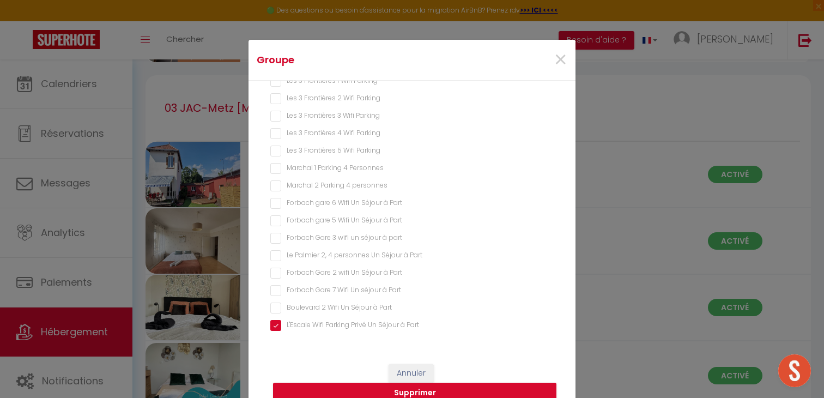
click at [294, 302] on Part "Boulevard 2 Wifi Un Séjour à Part" at bounding box center [411, 307] width 283 height 11
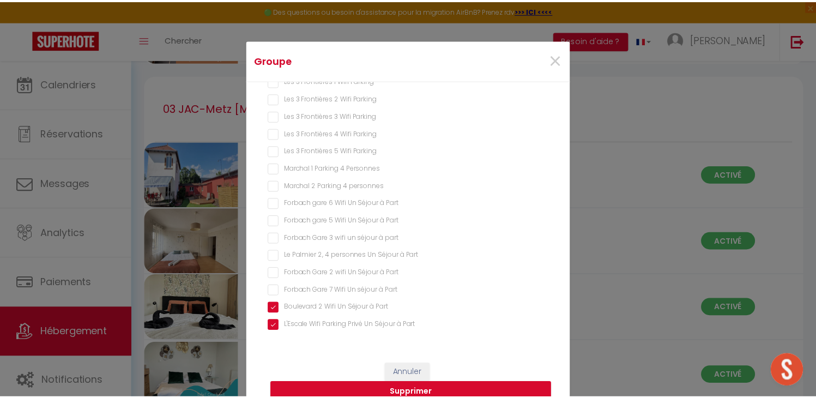
scroll to position [37, 0]
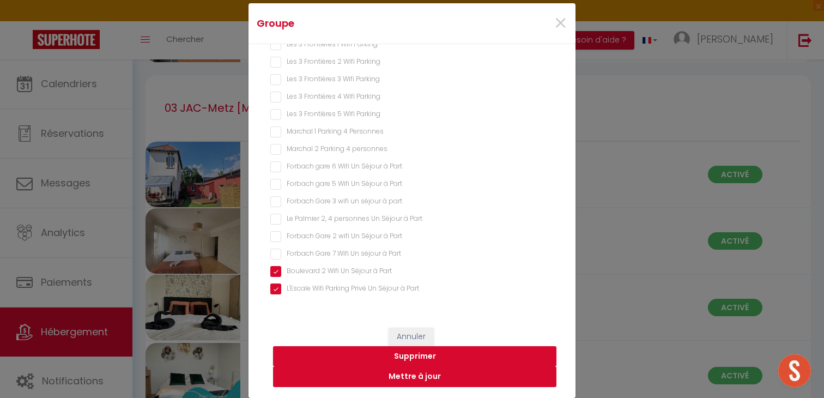
click at [386, 380] on button "Mettre à jour" at bounding box center [414, 376] width 283 height 21
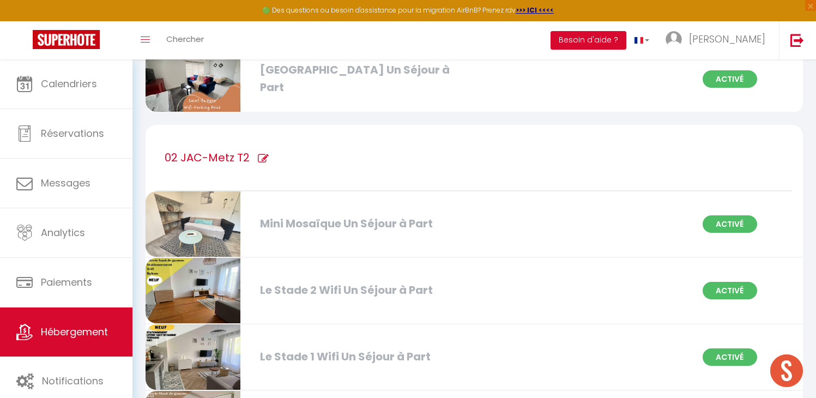
scroll to position [3513, 0]
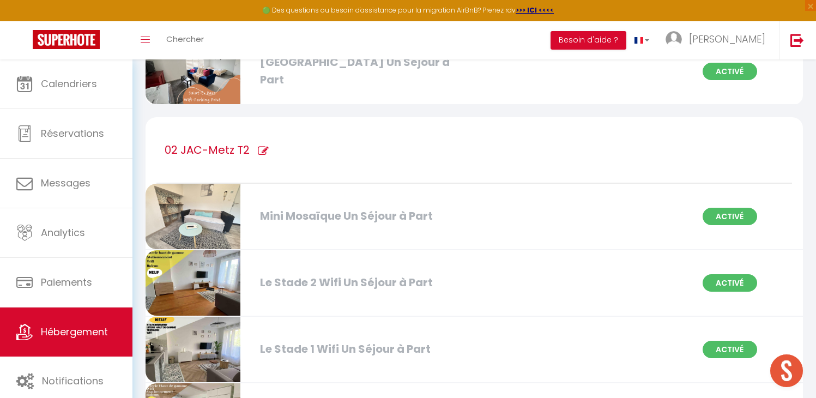
click at [261, 148] on icon at bounding box center [263, 150] width 11 height 11
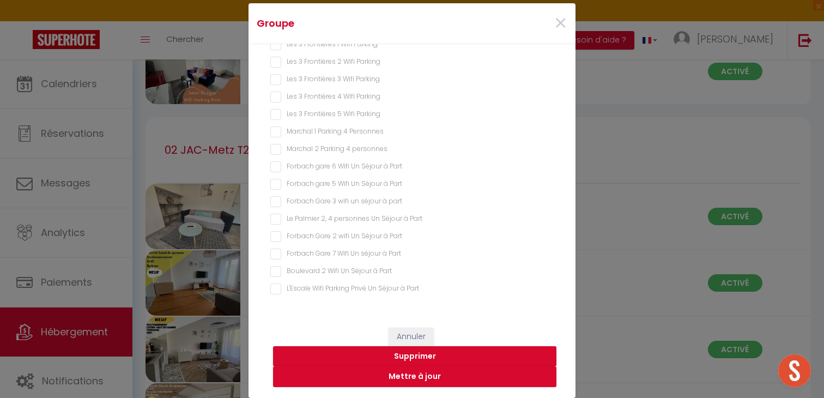
click at [298, 215] on Part "Le Palmier 2, 4 personnes Un Séjour à Part" at bounding box center [411, 219] width 283 height 11
click at [389, 379] on button "Mettre à jour" at bounding box center [414, 376] width 283 height 21
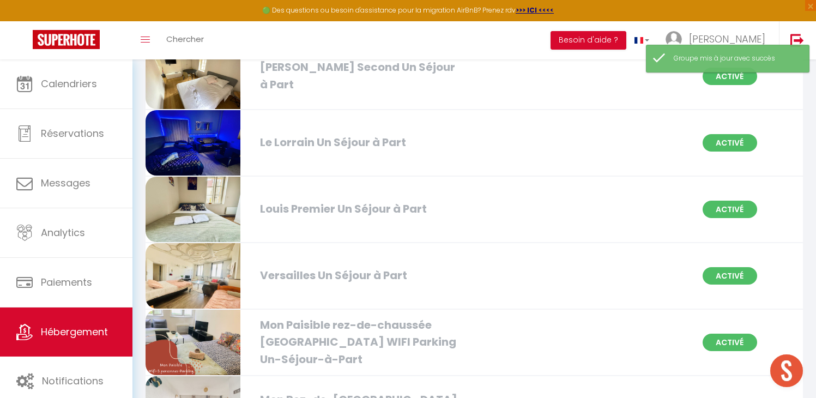
scroll to position [0, 0]
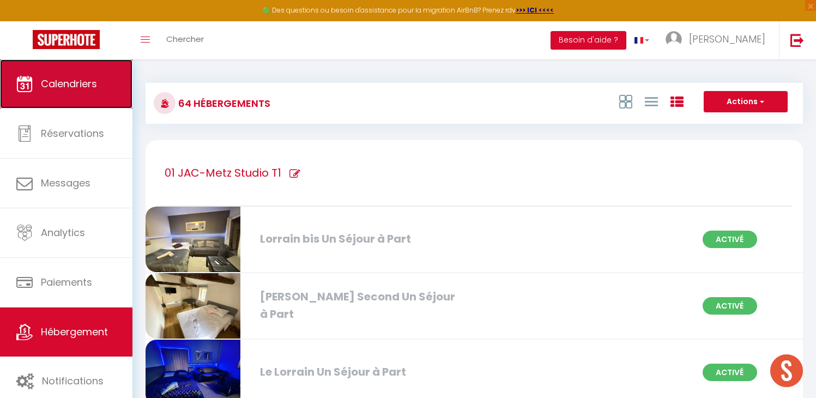
click at [70, 83] on span "Calendriers" at bounding box center [69, 84] width 56 height 14
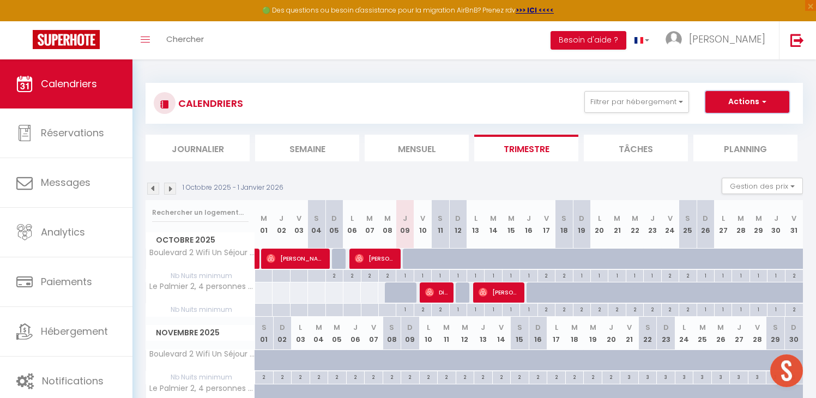
click at [727, 107] on button "Actions" at bounding box center [747, 102] width 84 height 22
click at [714, 127] on link "Nouvelle réservation" at bounding box center [735, 127] width 95 height 16
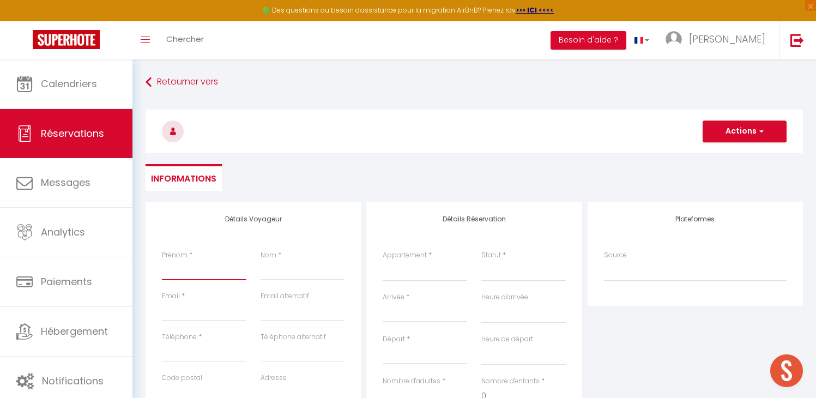
click at [181, 266] on input "Prénom" at bounding box center [204, 270] width 84 height 20
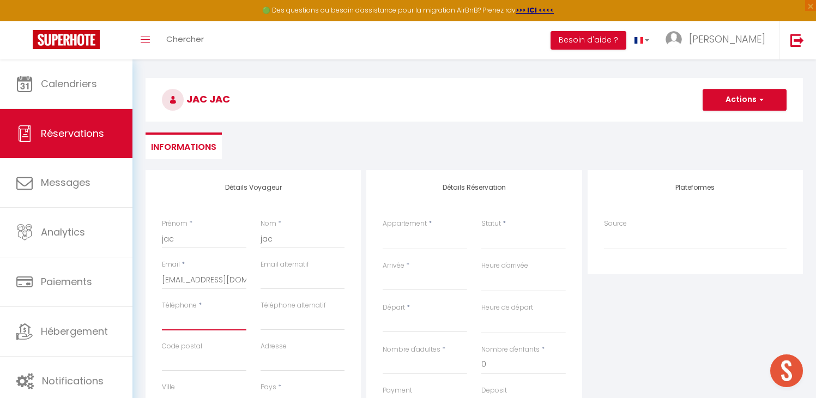
click at [189, 324] on input "Téléphone" at bounding box center [204, 321] width 84 height 20
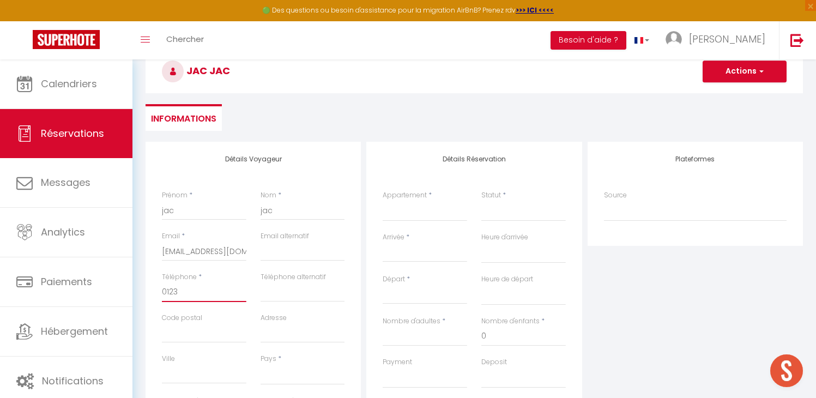
scroll to position [66, 0]
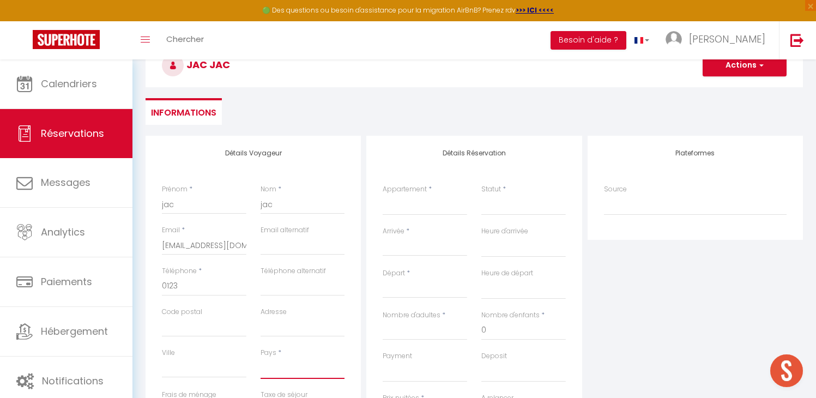
click at [287, 363] on select "[GEOGRAPHIC_DATA] [GEOGRAPHIC_DATA] [GEOGRAPHIC_DATA] [GEOGRAPHIC_DATA] [GEOGRA…" at bounding box center [302, 368] width 84 height 21
click at [260, 358] on select "[GEOGRAPHIC_DATA] [GEOGRAPHIC_DATA] [GEOGRAPHIC_DATA] [GEOGRAPHIC_DATA] [GEOGRA…" at bounding box center [302, 368] width 84 height 21
click at [425, 209] on select "Mini Mosaïque Un Séjour à Part Lorrain bis Un Séjour à Part Le Stade 2 Wifi Un …" at bounding box center [425, 205] width 84 height 21
click at [383, 195] on select "Mini Mosaïque Un Séjour à Part Lorrain bis Un Séjour à Part Le Stade 2 Wifi Un …" at bounding box center [425, 205] width 84 height 21
click at [418, 247] on input "Arrivée" at bounding box center [425, 247] width 84 height 14
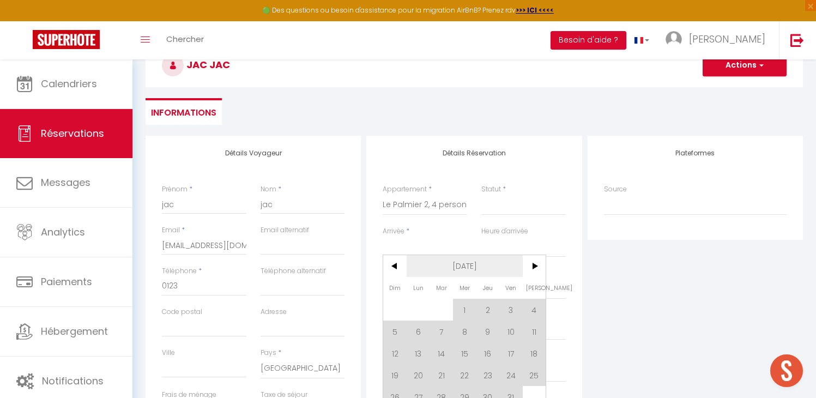
click at [468, 271] on span "[DATE]" at bounding box center [465, 266] width 116 height 22
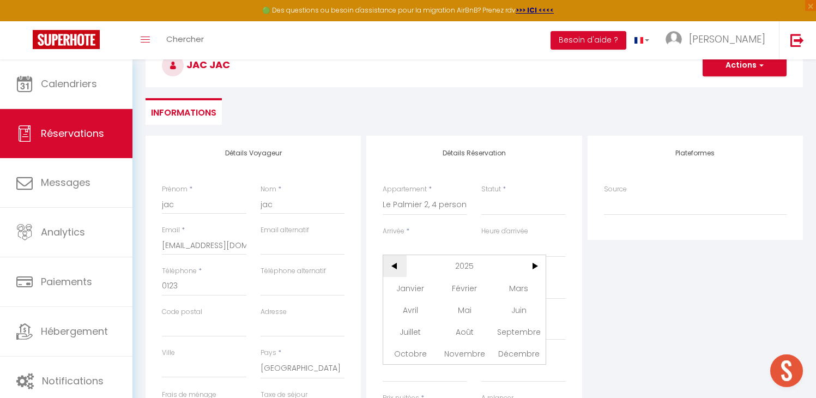
click at [402, 269] on span "<" at bounding box center [394, 266] width 23 height 22
drag, startPoint x: 409, startPoint y: 291, endPoint x: 415, endPoint y: 290, distance: 6.1
click at [409, 290] on span "Janvier" at bounding box center [410, 288] width 54 height 22
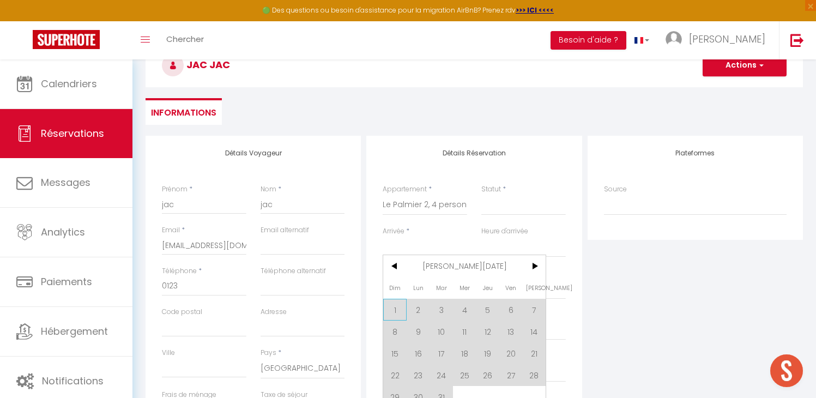
click at [399, 308] on span "1" at bounding box center [394, 310] width 23 height 22
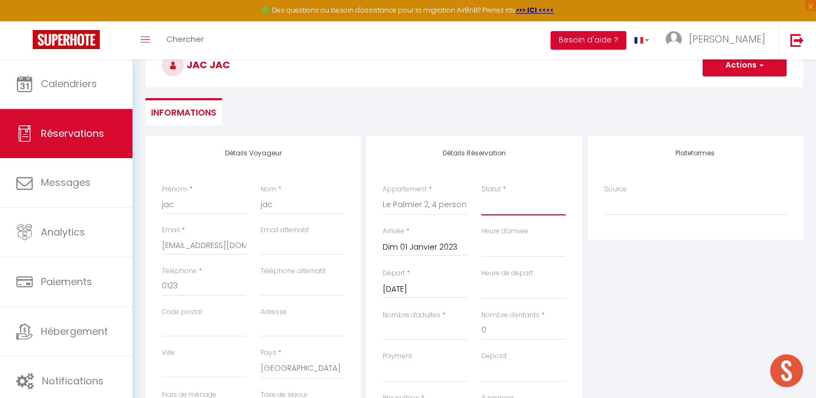
click at [520, 199] on select "Confirmé Non Confirmé [PERSON_NAME] par le voyageur No Show Request" at bounding box center [523, 205] width 84 height 21
click at [481, 195] on select "Confirmé Non Confirmé [PERSON_NAME] par le voyageur No Show Request" at bounding box center [523, 205] width 84 height 21
click at [412, 288] on input "[DATE]" at bounding box center [425, 288] width 84 height 14
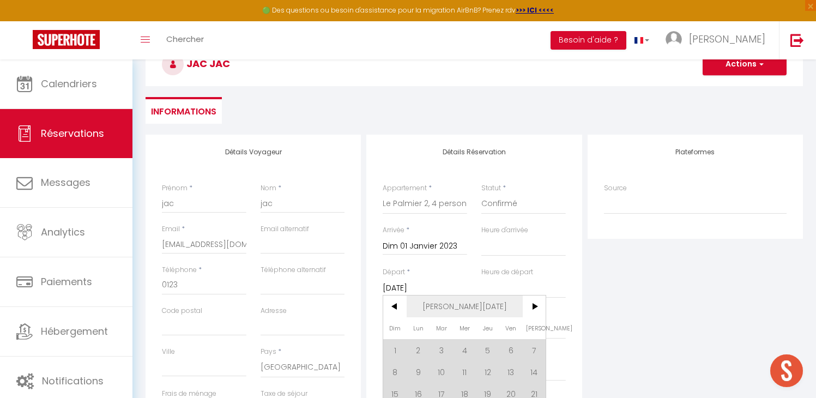
click at [458, 306] on span "[PERSON_NAME][DATE]" at bounding box center [465, 306] width 116 height 22
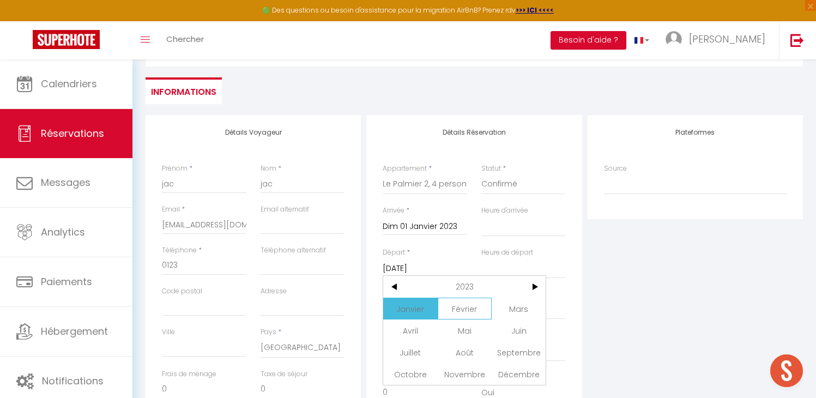
scroll to position [100, 0]
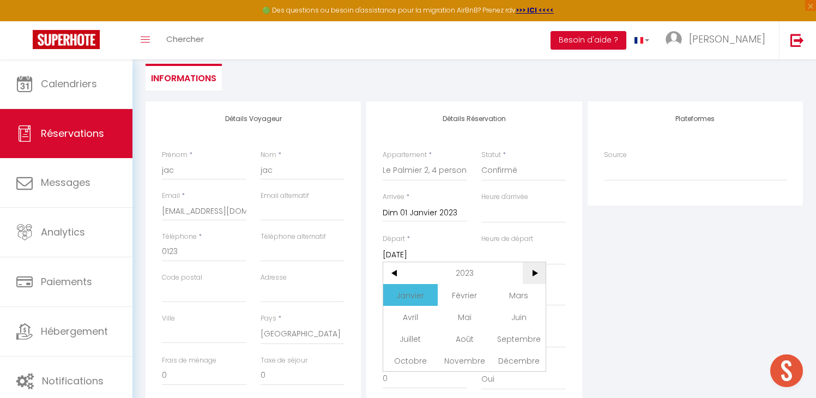
click at [525, 276] on span ">" at bounding box center [534, 273] width 23 height 22
click at [531, 272] on span ">" at bounding box center [534, 273] width 23 height 22
click at [414, 354] on span "Octobre" at bounding box center [410, 360] width 54 height 22
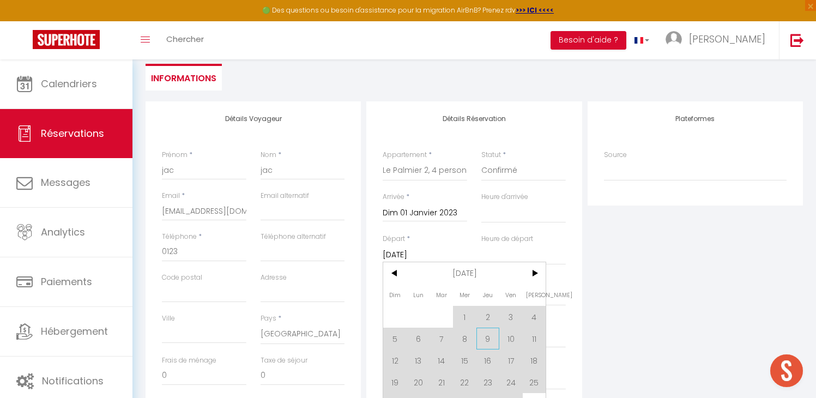
click at [479, 334] on span "9" at bounding box center [487, 338] width 23 height 22
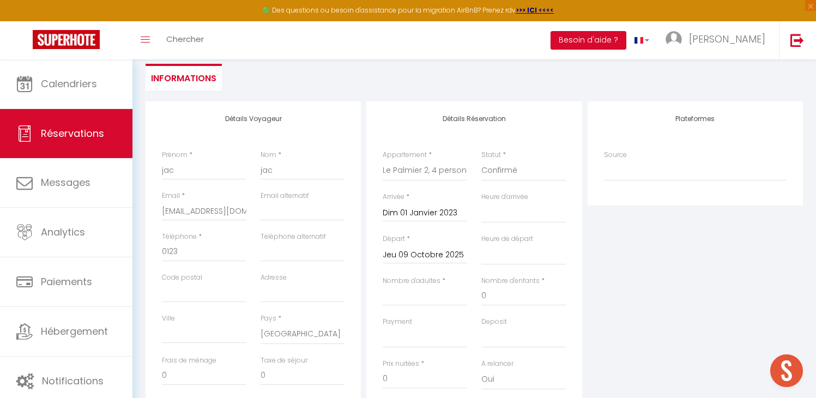
click at [435, 285] on label "Nombre d'adultes" at bounding box center [412, 281] width 58 height 10
click at [435, 286] on input "Nombre d'adultes" at bounding box center [425, 296] width 84 height 20
click at [430, 290] on input "Nombre d'adultes" at bounding box center [425, 296] width 84 height 20
click at [704, 274] on div "Plateformes Source Direct [DOMAIN_NAME] [DOMAIN_NAME] Chalet montagne Expedia G…" at bounding box center [695, 296] width 221 height 390
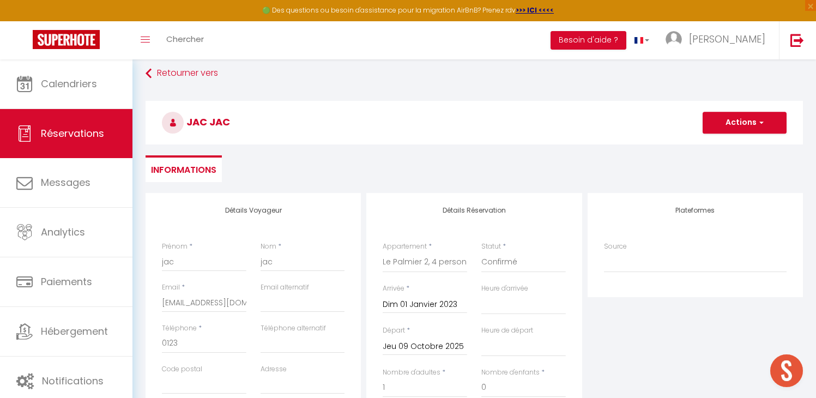
scroll to position [0, 0]
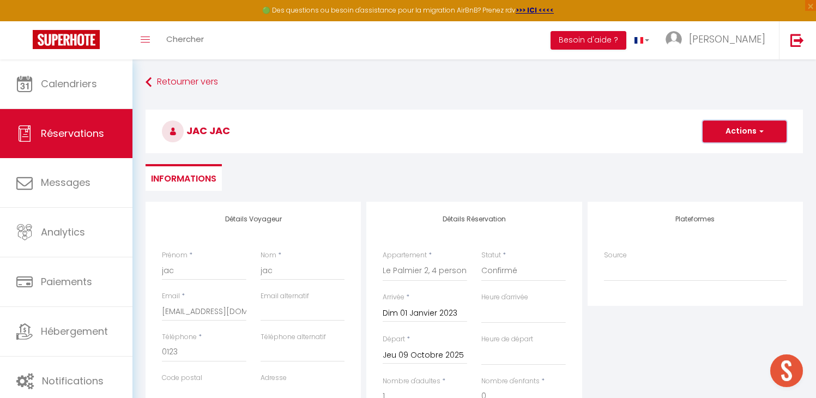
click at [742, 132] on button "Actions" at bounding box center [744, 131] width 84 height 22
click at [714, 156] on link "Enregistrer" at bounding box center [733, 155] width 86 height 14
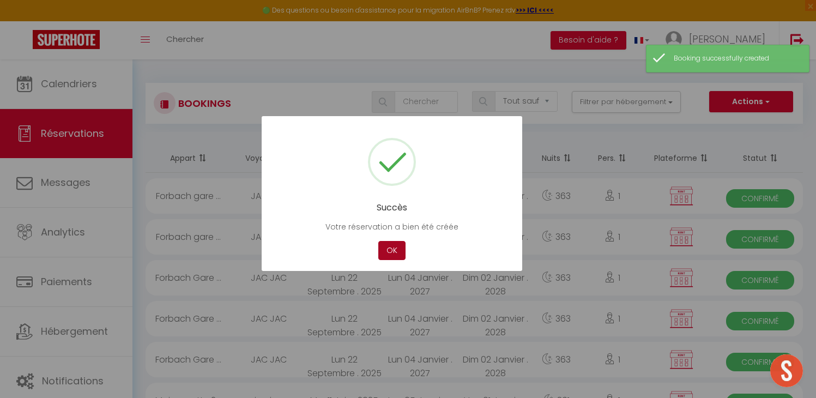
click at [397, 251] on button "OK" at bounding box center [391, 250] width 27 height 19
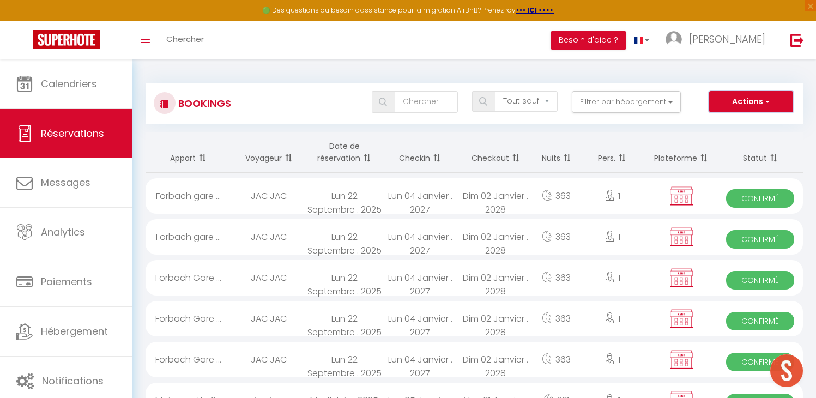
click at [726, 95] on button "Actions" at bounding box center [751, 102] width 84 height 22
click at [721, 119] on link "Nouvelle Réservation" at bounding box center [734, 125] width 117 height 14
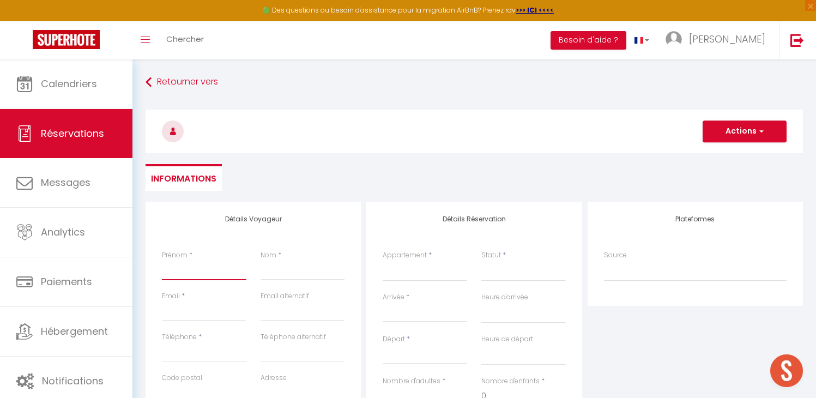
click at [204, 269] on input "Prénom" at bounding box center [204, 270] width 84 height 20
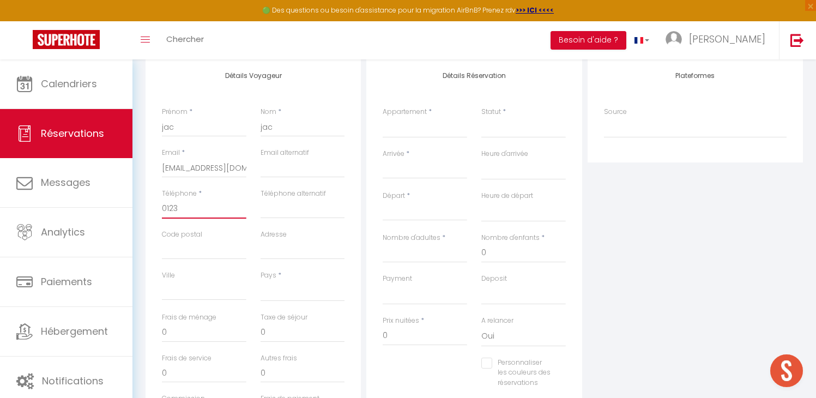
scroll to position [150, 0]
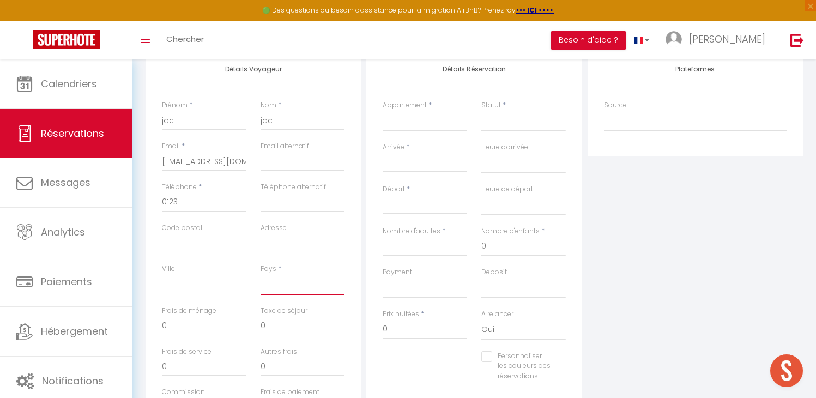
click at [276, 288] on select "[GEOGRAPHIC_DATA] [GEOGRAPHIC_DATA] [GEOGRAPHIC_DATA] [GEOGRAPHIC_DATA] [GEOGRA…" at bounding box center [302, 284] width 84 height 21
click at [260, 274] on select "[GEOGRAPHIC_DATA] [GEOGRAPHIC_DATA] [GEOGRAPHIC_DATA] [GEOGRAPHIC_DATA] [GEOGRA…" at bounding box center [302, 284] width 84 height 21
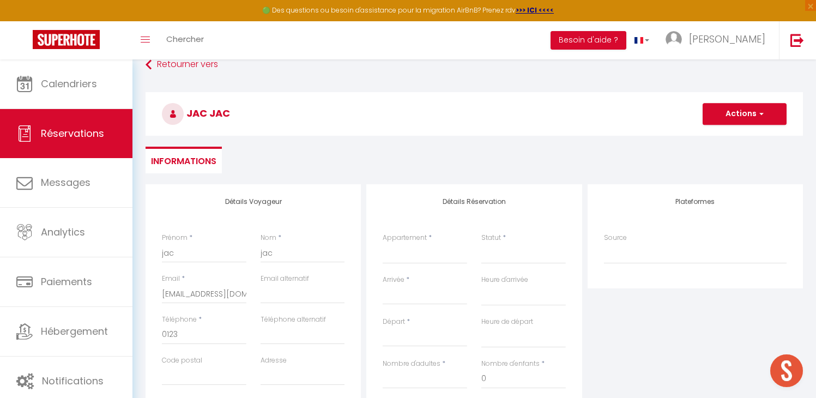
scroll to position [8, 0]
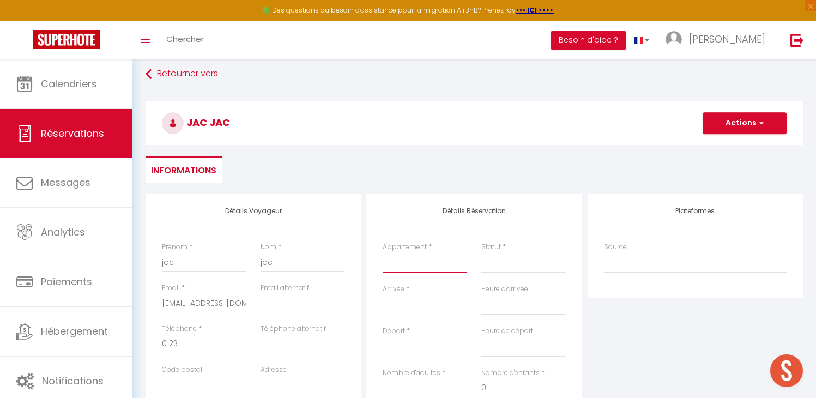
click at [409, 262] on select "Mini Mosaïque Un Séjour à Part Lorrain bis Un Séjour à Part Le Stade 2 Wifi Un …" at bounding box center [425, 262] width 84 height 21
click at [383, 252] on select "Mini Mosaïque Un Séjour à Part Lorrain bis Un Séjour à Part Le Stade 2 Wifi Un …" at bounding box center [425, 262] width 84 height 21
click at [494, 260] on select "Confirmé Non Confirmé [PERSON_NAME] par le voyageur No Show Request" at bounding box center [523, 262] width 84 height 21
click at [481, 252] on select "Confirmé Non Confirmé [PERSON_NAME] par le voyageur No Show Request" at bounding box center [523, 262] width 84 height 21
click at [433, 290] on div "Arrivée * < [DATE] > Dim Lun Mar Mer Jeu Ven Sam 1 2 3 4 5 6 7 8 9 10 11 12 13 …" at bounding box center [425, 299] width 84 height 30
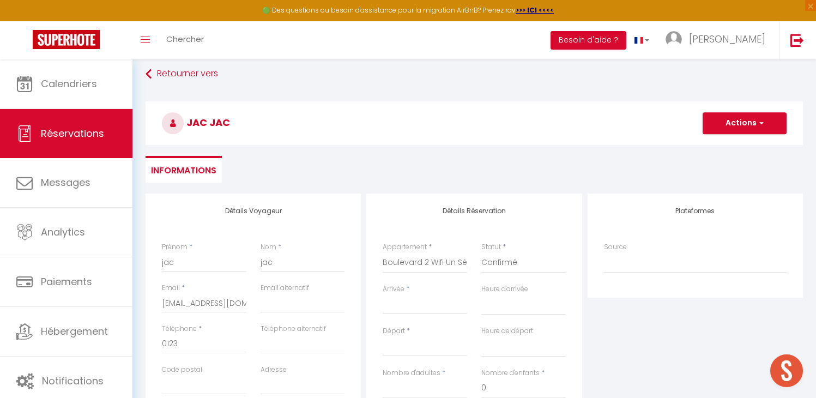
click at [429, 304] on input "Arrivée" at bounding box center [425, 305] width 84 height 14
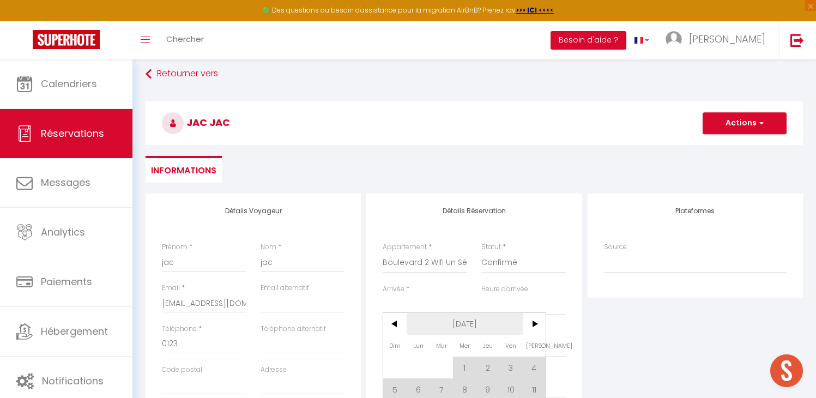
click at [457, 320] on span "[DATE]" at bounding box center [465, 324] width 116 height 22
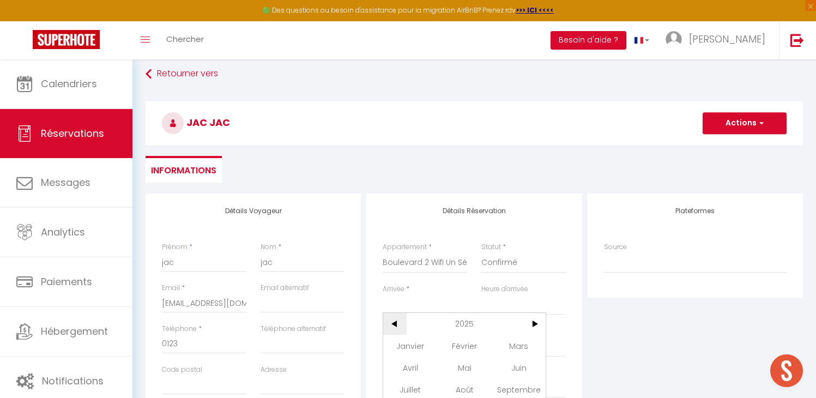
click at [396, 319] on span "<" at bounding box center [394, 324] width 23 height 22
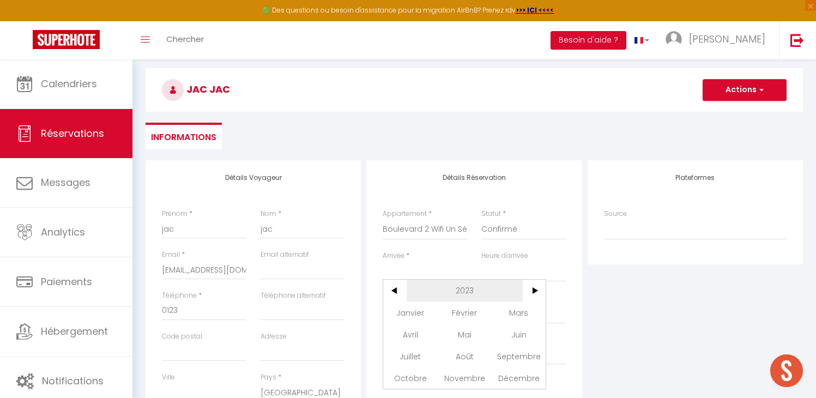
scroll to position [52, 0]
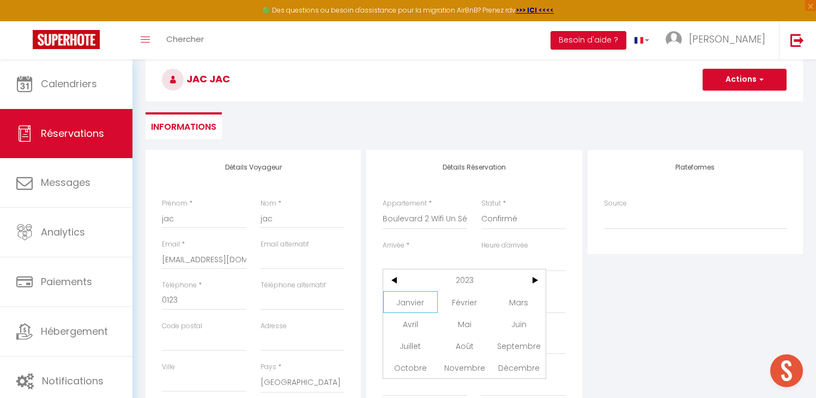
click at [411, 301] on span "Janvier" at bounding box center [410, 302] width 54 height 22
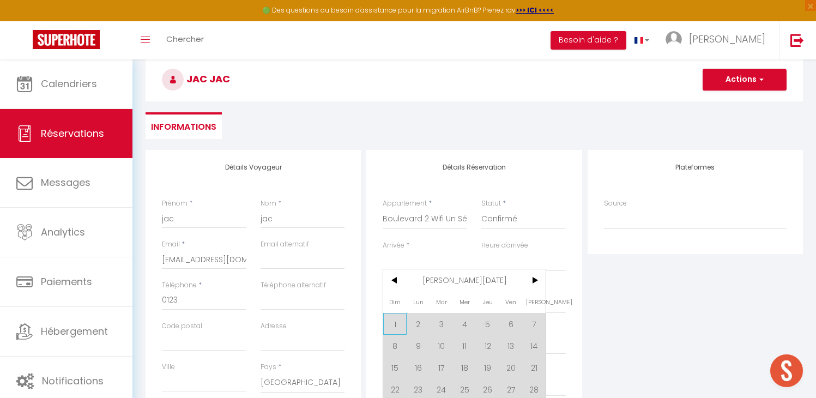
click at [398, 323] on span "1" at bounding box center [394, 324] width 23 height 22
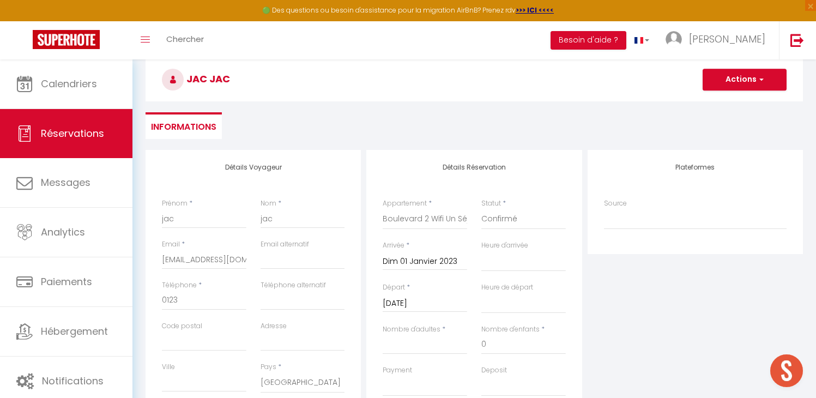
click at [424, 306] on input "[DATE]" at bounding box center [425, 303] width 84 height 14
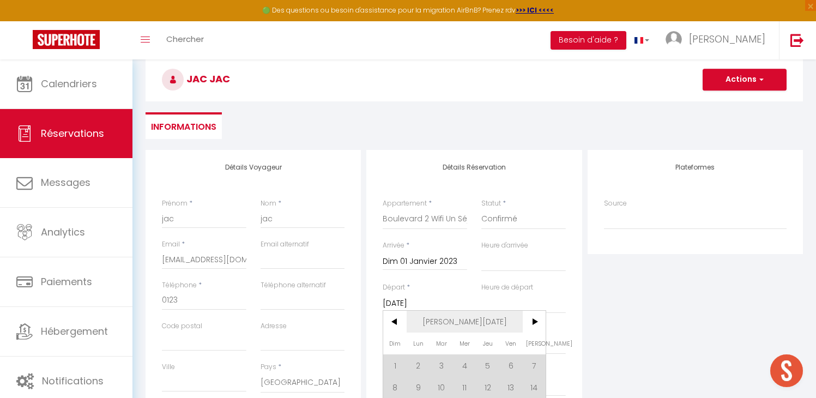
click at [461, 316] on span "[PERSON_NAME][DATE]" at bounding box center [465, 322] width 116 height 22
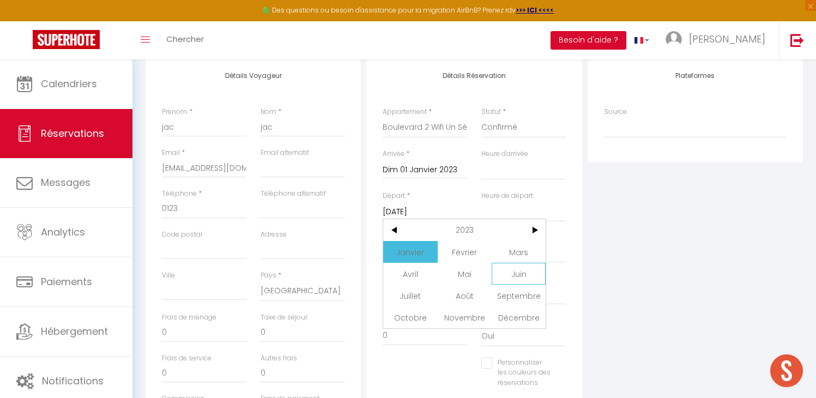
scroll to position [145, 0]
click at [529, 230] on span ">" at bounding box center [534, 228] width 23 height 22
click at [504, 293] on span "Septembre" at bounding box center [519, 293] width 54 height 22
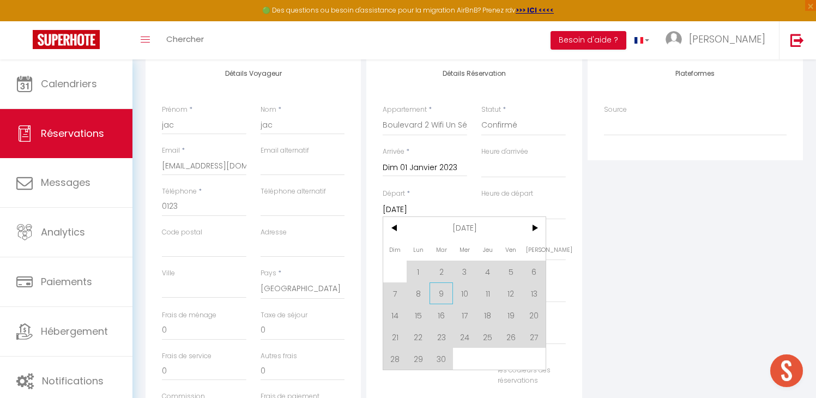
click at [444, 290] on span "9" at bounding box center [440, 293] width 23 height 22
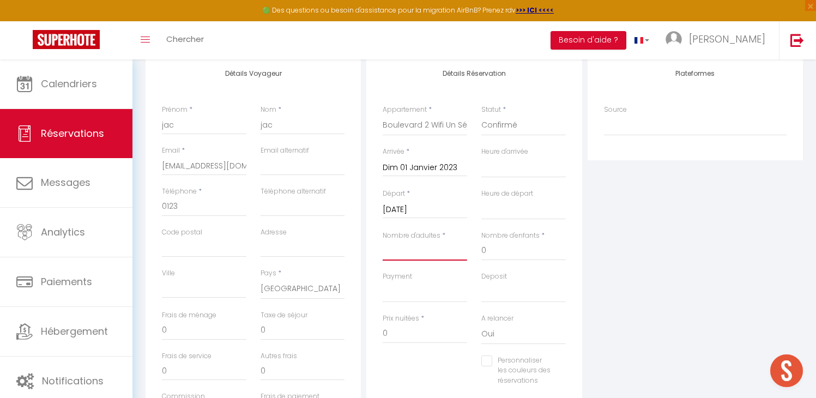
click at [414, 256] on input "Nombre d'adultes" at bounding box center [425, 251] width 84 height 20
click at [624, 281] on div "Plateformes Source Direct [DOMAIN_NAME] [DOMAIN_NAME] Chalet montagne Expedia G…" at bounding box center [695, 251] width 221 height 390
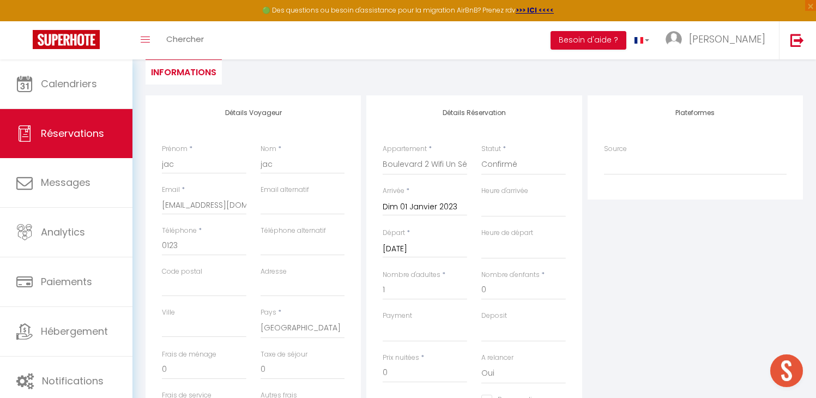
scroll to position [33, 0]
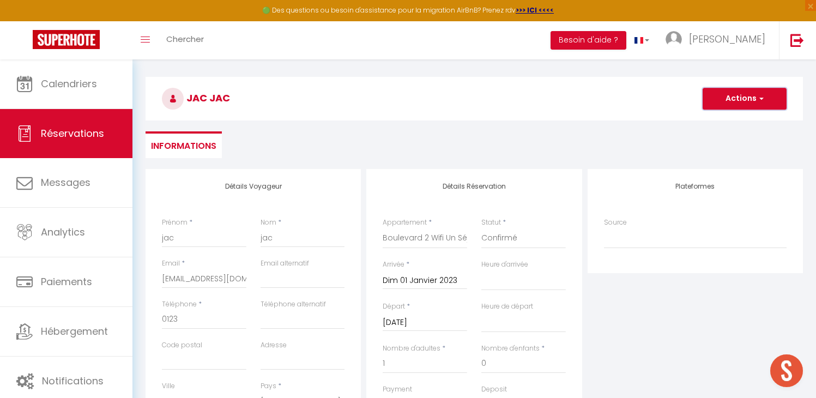
click at [719, 100] on button "Actions" at bounding box center [744, 99] width 84 height 22
click at [715, 120] on link "Enregistrer" at bounding box center [733, 123] width 86 height 14
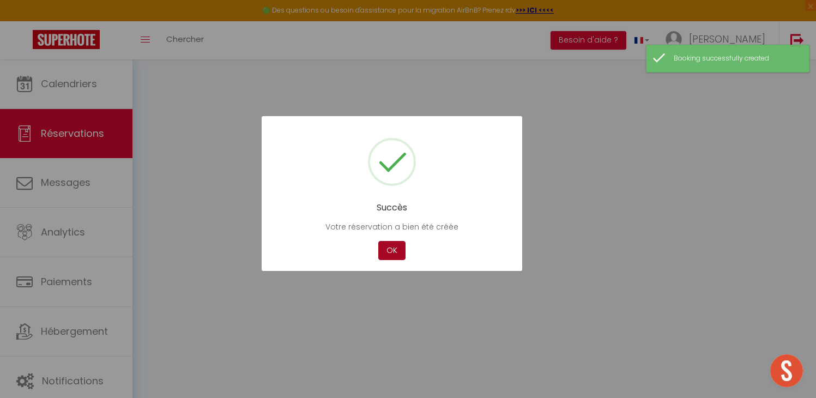
click at [392, 247] on button "OK" at bounding box center [391, 250] width 27 height 19
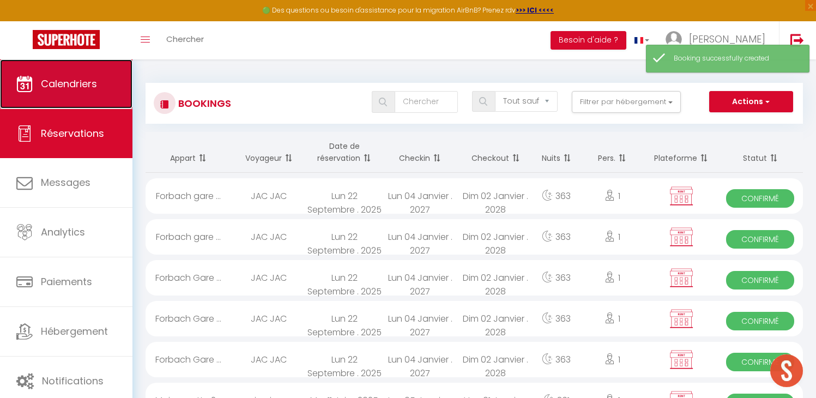
click at [94, 89] on span "Calendriers" at bounding box center [69, 84] width 56 height 14
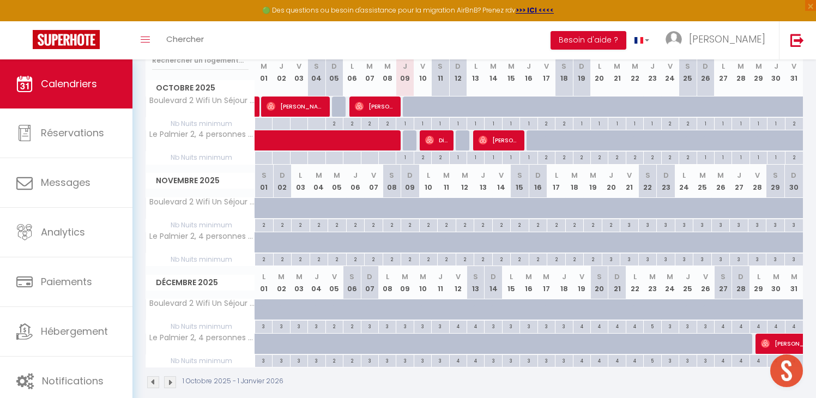
scroll to position [166, 0]
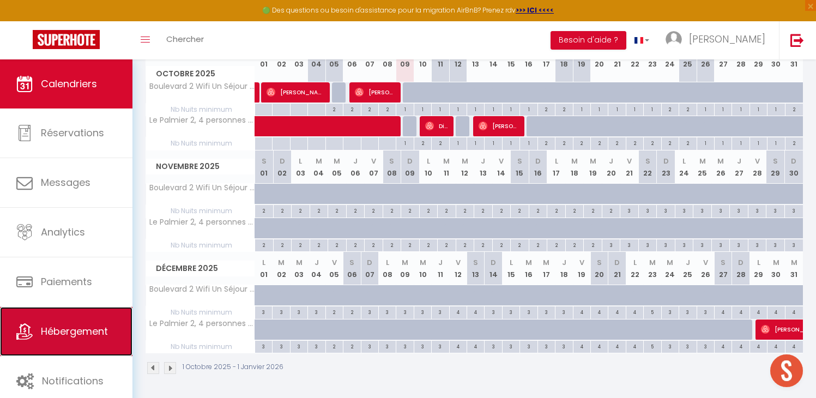
click at [88, 328] on span "Hébergement" at bounding box center [74, 331] width 67 height 14
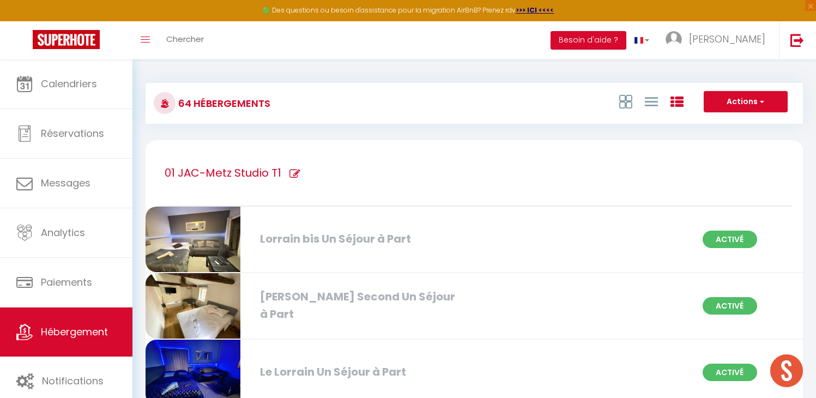
scroll to position [3518, 0]
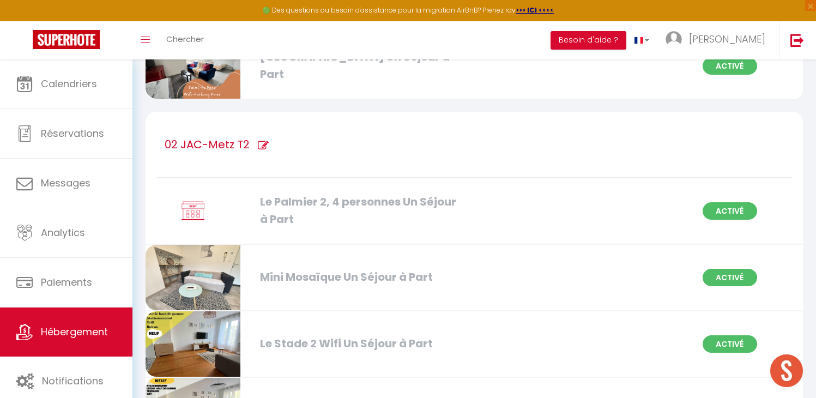
click at [326, 199] on div "Le Palmier 2, 4 personnes Un Séjour à Part" at bounding box center [359, 210] width 210 height 34
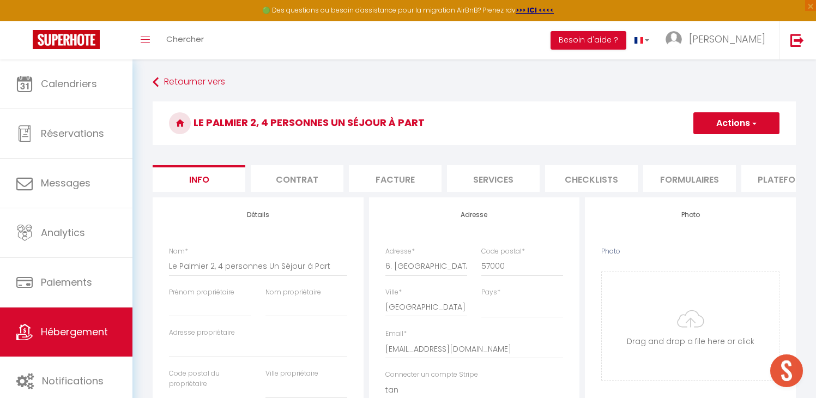
click at [766, 179] on li "Plateformes" at bounding box center [787, 178] width 93 height 27
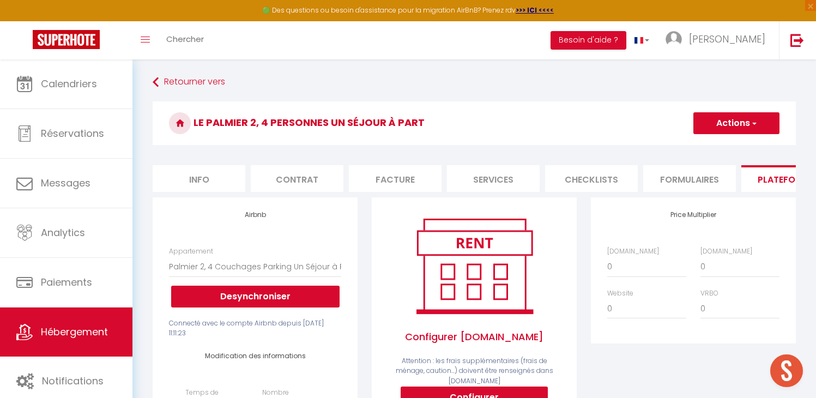
click at [766, 179] on li "Plateformes" at bounding box center [787, 178] width 93 height 27
click at [634, 274] on select "0 + 1 % + 2 % + 3 % + 4 % + 5 % + 6 % + 7 % + 8 % + 9 %" at bounding box center [646, 266] width 79 height 21
click at [607, 264] on select "0 + 1 % + 2 % + 3 % + 4 % + 5 % + 6 % + 7 % + 8 % + 9 %" at bounding box center [646, 266] width 79 height 21
click at [623, 311] on select "0 + 1 % + 2 % + 3 % + 4 % + 5 % + 6 % + 7 % + 8 % + 9 %" at bounding box center [646, 308] width 79 height 21
click at [607, 306] on select "0 + 1 % + 2 % + 3 % + 4 % + 5 % + 6 % + 7 % + 8 % + 9 %" at bounding box center [646, 308] width 79 height 21
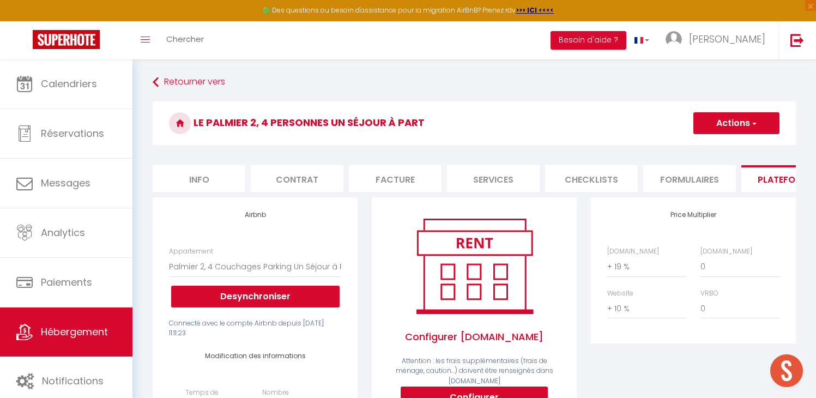
click at [743, 128] on button "Actions" at bounding box center [736, 123] width 86 height 22
click at [721, 148] on link "Enregistrer" at bounding box center [736, 147] width 86 height 14
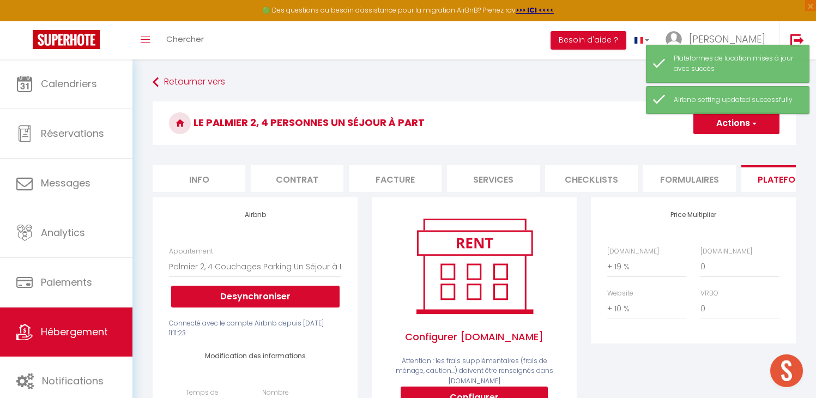
click at [202, 177] on li "Info" at bounding box center [199, 178] width 93 height 27
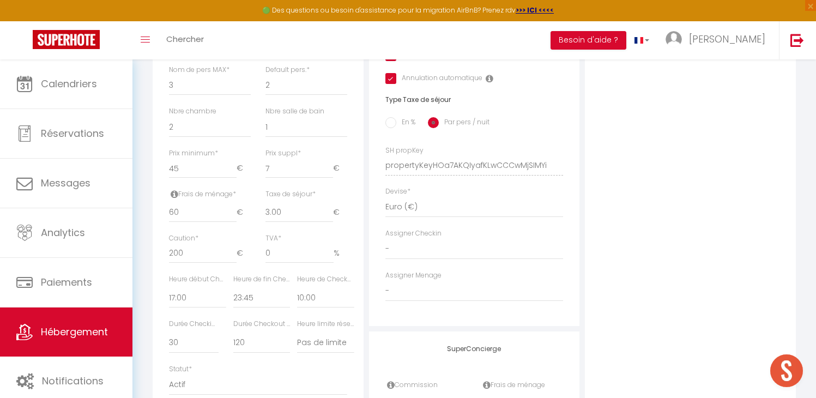
scroll to position [410, 0]
click at [283, 175] on input "7" at bounding box center [299, 166] width 68 height 20
click at [664, 255] on div "Photo Photo Drag and drop a file here or click Ooops, something wrong appended.…" at bounding box center [690, 154] width 211 height 735
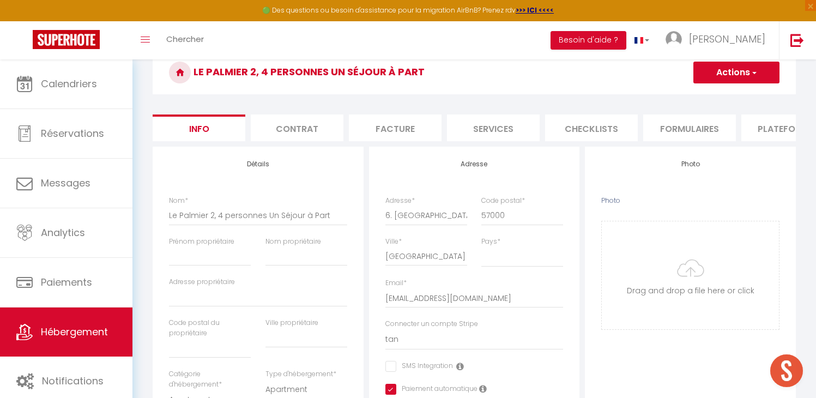
scroll to position [0, 0]
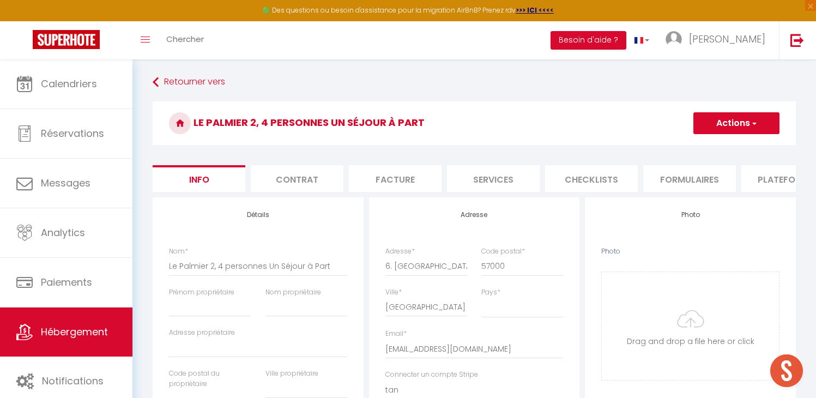
click at [684, 178] on li "Formulaires" at bounding box center [689, 178] width 93 height 27
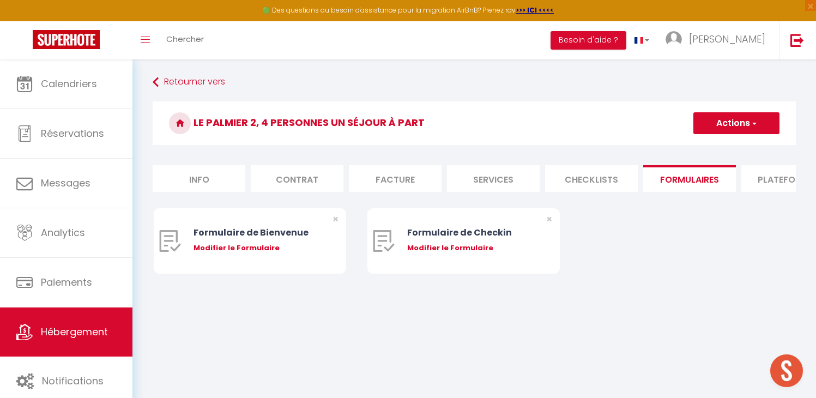
click at [757, 177] on li "Plateformes" at bounding box center [787, 178] width 93 height 27
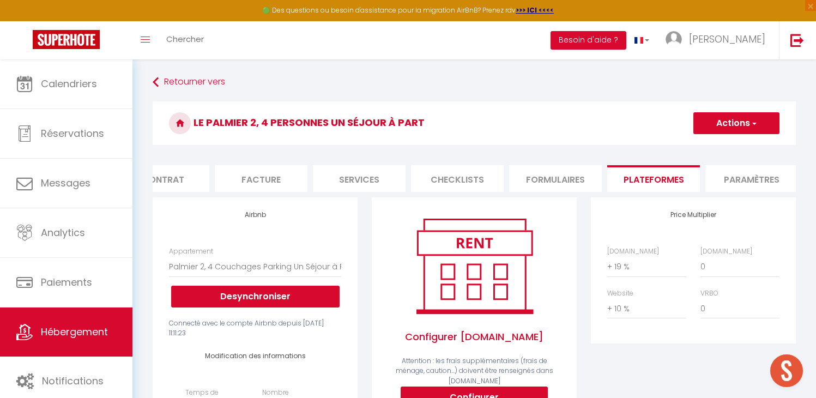
scroll to position [0, 147]
click at [697, 173] on li "Paramètres" at bounding box center [738, 178] width 93 height 27
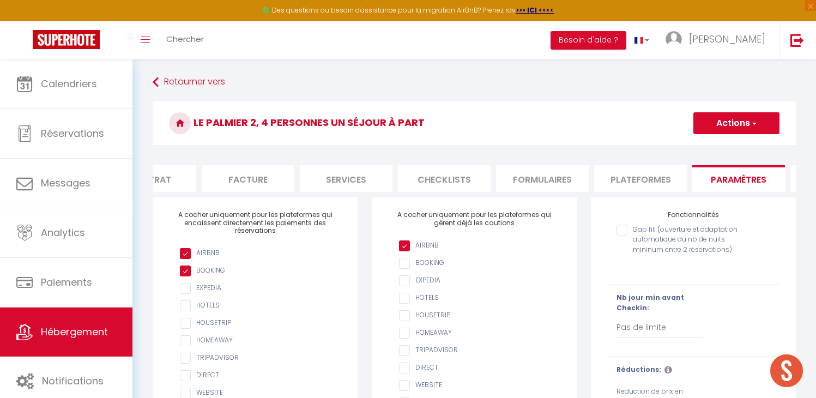
click at [618, 235] on input "Gap fill (ouverture et adaptation automatique du nb de nuits mininum entre 2 ré…" at bounding box center [678, 230] width 124 height 11
click at [720, 124] on button "Actions" at bounding box center [736, 123] width 86 height 22
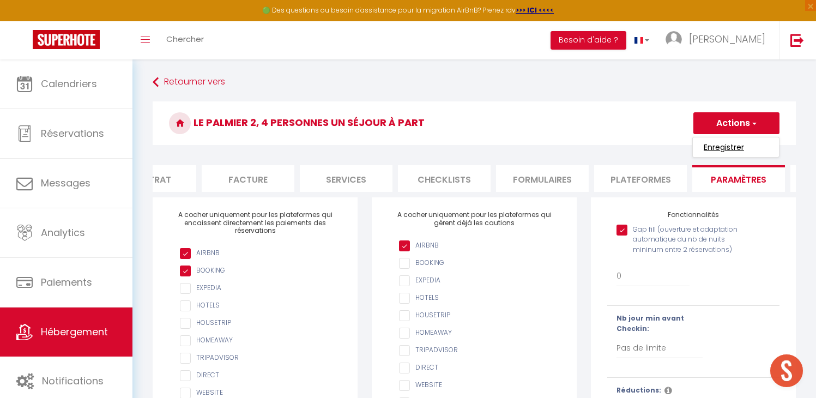
click at [712, 144] on input "Enregistrer" at bounding box center [723, 147] width 40 height 11
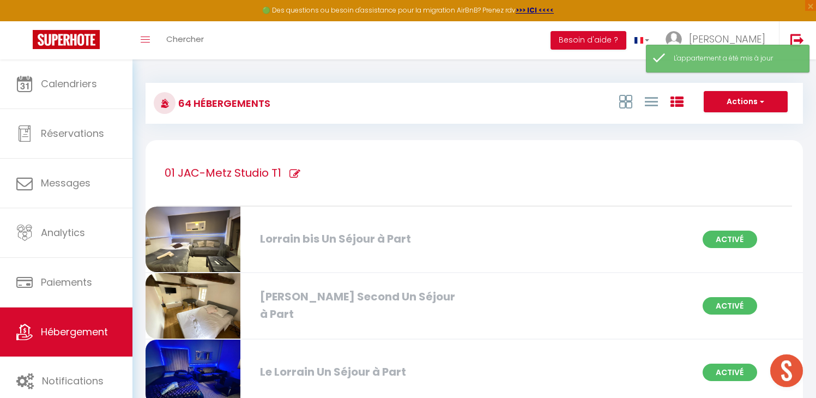
scroll to position [3518, 0]
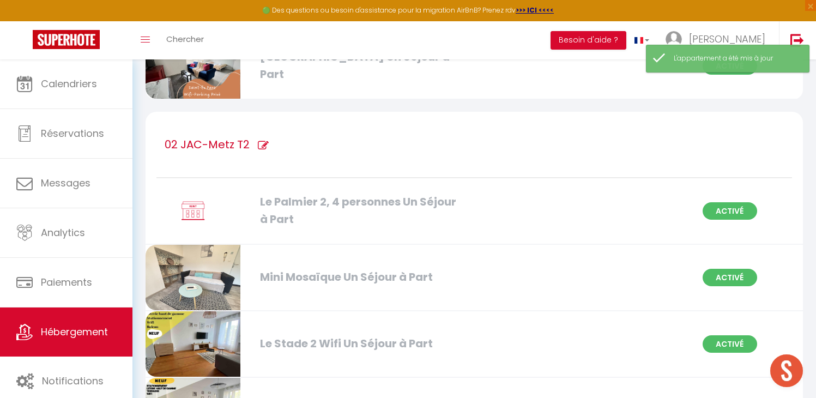
click at [333, 194] on div "Le Palmier 2, 4 personnes Un Séjour à Part" at bounding box center [359, 210] width 210 height 34
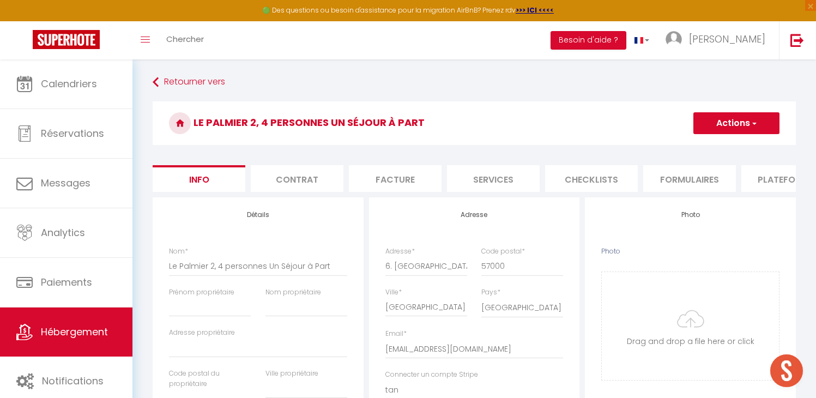
click at [756, 182] on li "Plateformes" at bounding box center [787, 178] width 93 height 27
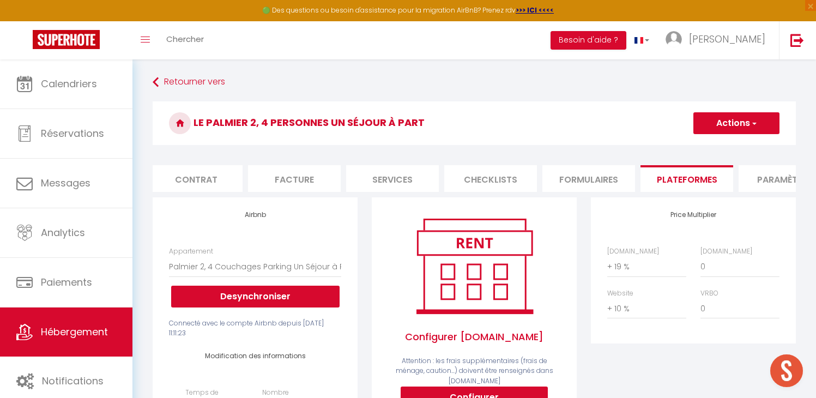
scroll to position [0, 169]
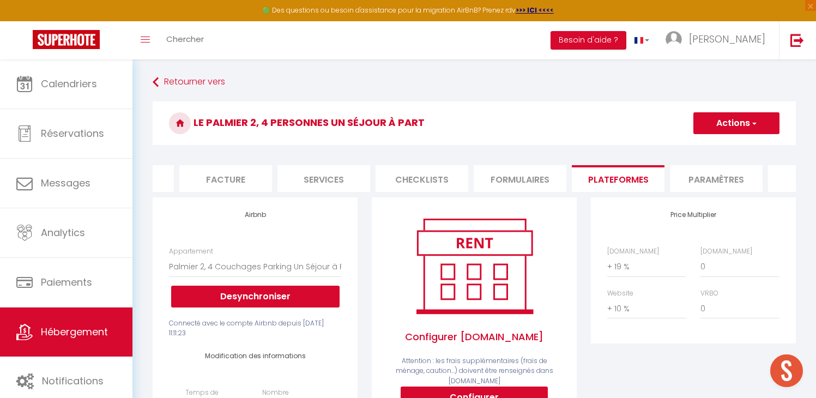
click at [684, 187] on li "Paramètres" at bounding box center [716, 178] width 93 height 27
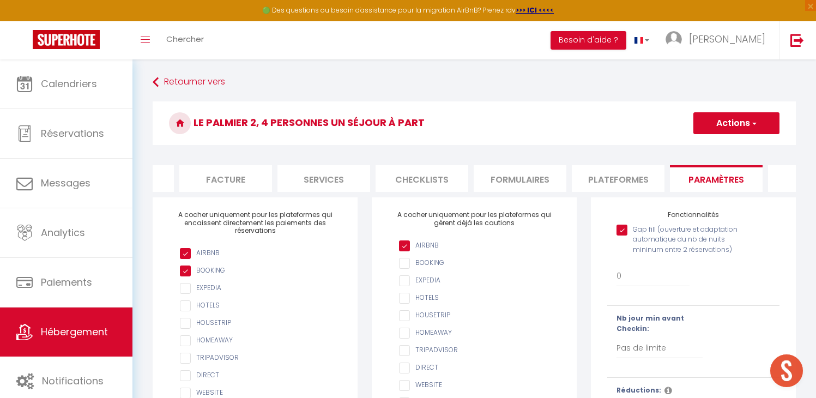
click at [624, 235] on input "Gap fill (ouverture et adaptation automatique du nb de nuits mininum entre 2 ré…" at bounding box center [678, 230] width 124 height 11
click at [743, 119] on button "Actions" at bounding box center [736, 123] width 86 height 22
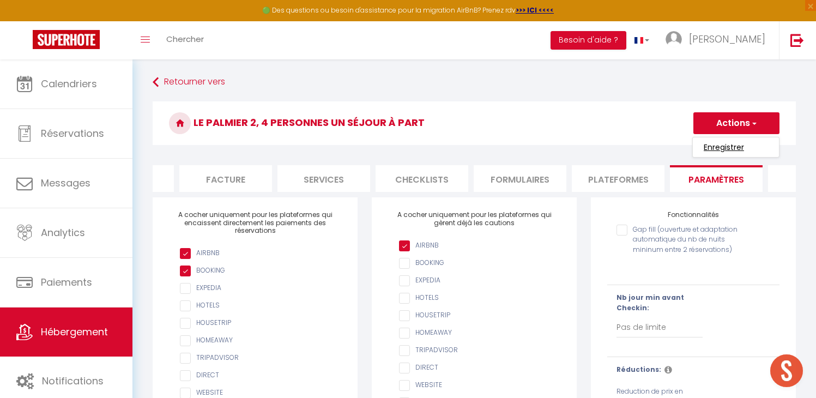
click at [713, 148] on input "Enregistrer" at bounding box center [723, 147] width 40 height 11
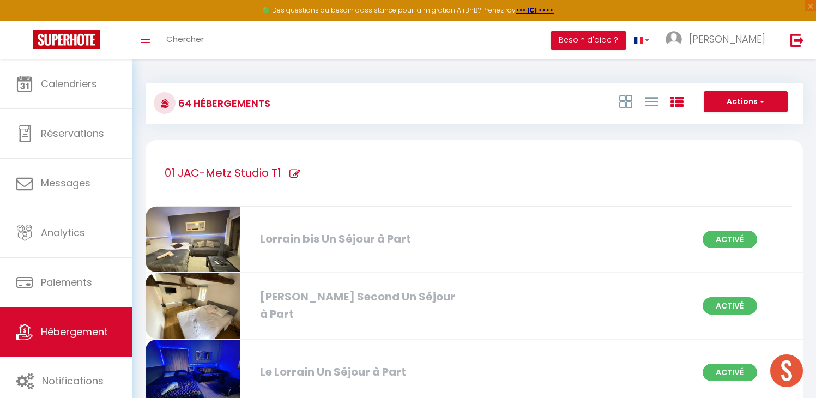
scroll to position [1050, 0]
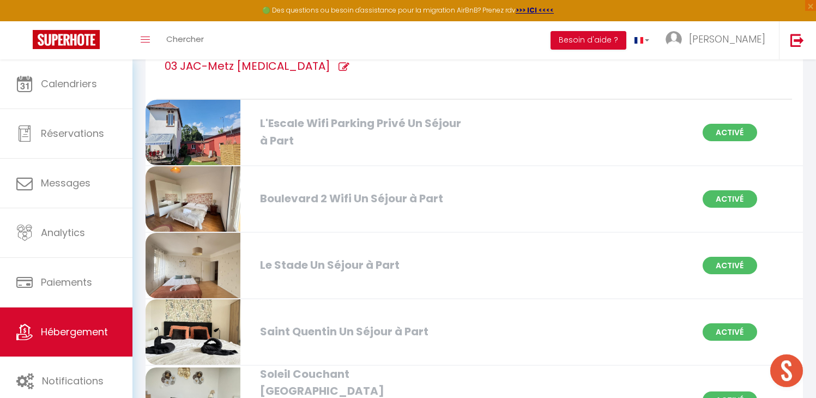
click at [373, 190] on div "Boulevard 2 Wifi Un Séjour à Part Activé" at bounding box center [473, 199] width 671 height 66
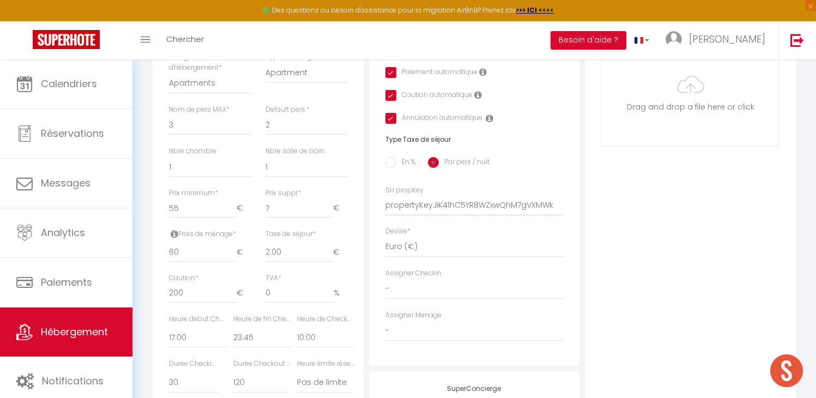
scroll to position [344, 0]
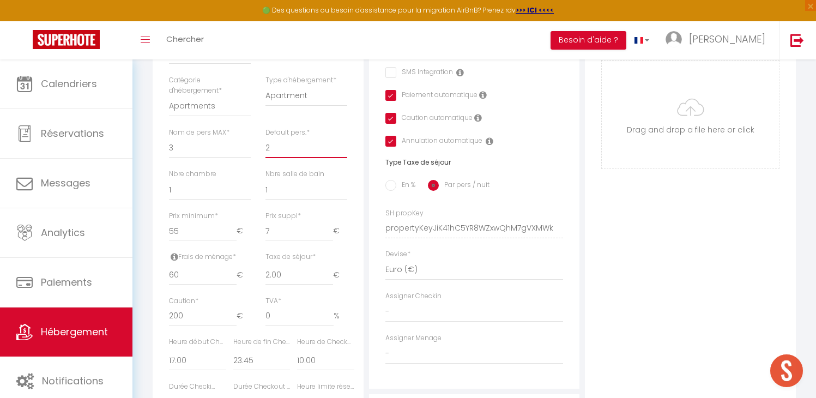
click at [294, 158] on select "1 2 3 4 5 6 7 8 9 10 11 12 13 14" at bounding box center [306, 147] width 82 height 21
click at [265, 145] on select "1 2 3 4 5 6 7 8 9 10 11 12 13 14" at bounding box center [306, 147] width 82 height 21
click at [275, 237] on input "7" at bounding box center [299, 231] width 68 height 20
click at [694, 300] on div "Photo Photo Supprimer Drag and drop a file here or click Ooops, something wrong…" at bounding box center [690, 220] width 211 height 735
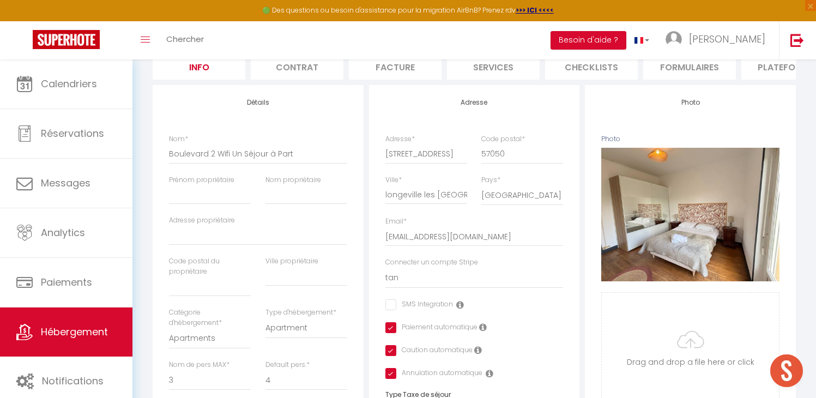
scroll to position [0, 0]
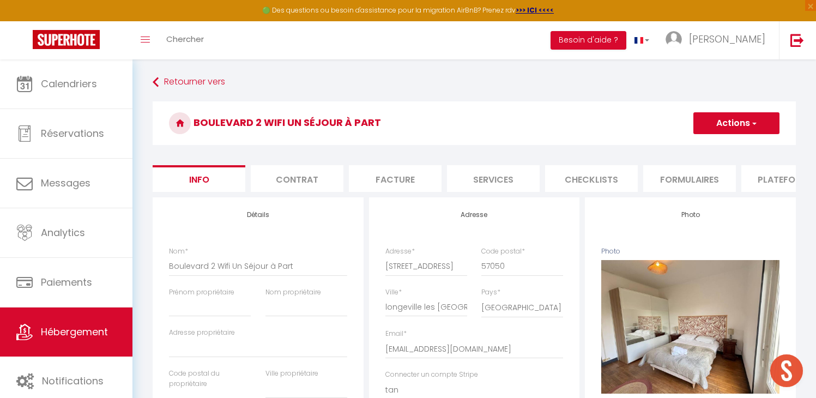
click at [732, 123] on button "Actions" at bounding box center [736, 123] width 86 height 22
click at [705, 149] on input "Enregistrer" at bounding box center [693, 147] width 40 height 11
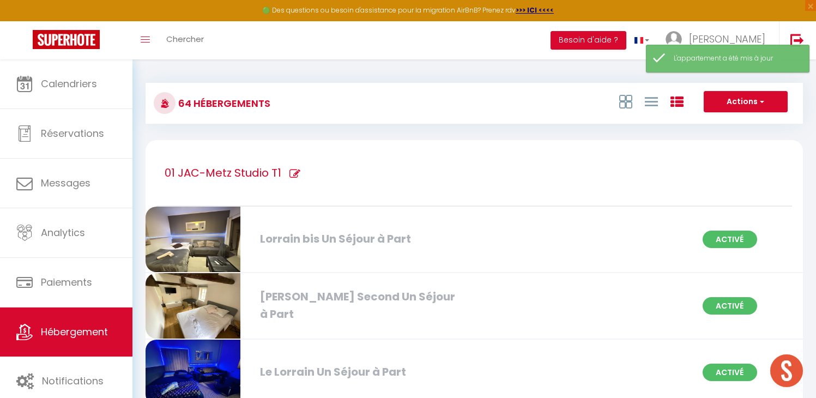
scroll to position [1050, 0]
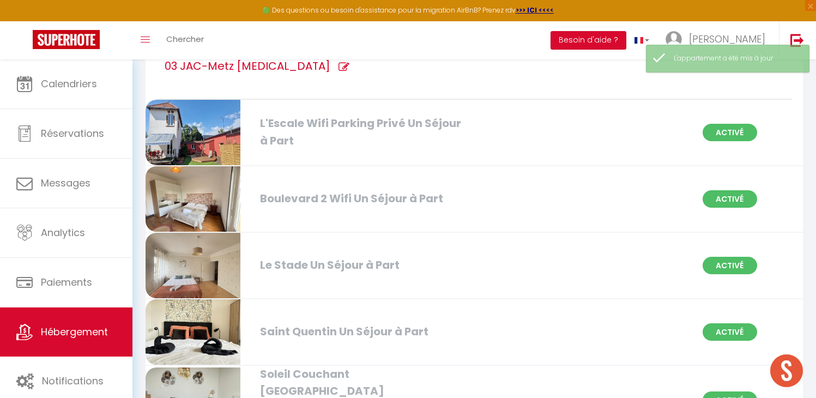
click at [402, 189] on div "Boulevard 2 Wifi Un Séjour à Part Activé" at bounding box center [473, 199] width 671 height 66
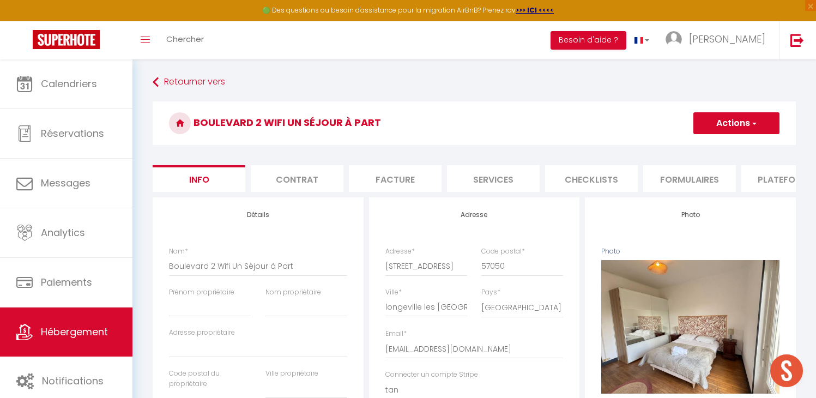
click at [624, 176] on li "Checklists" at bounding box center [591, 178] width 93 height 27
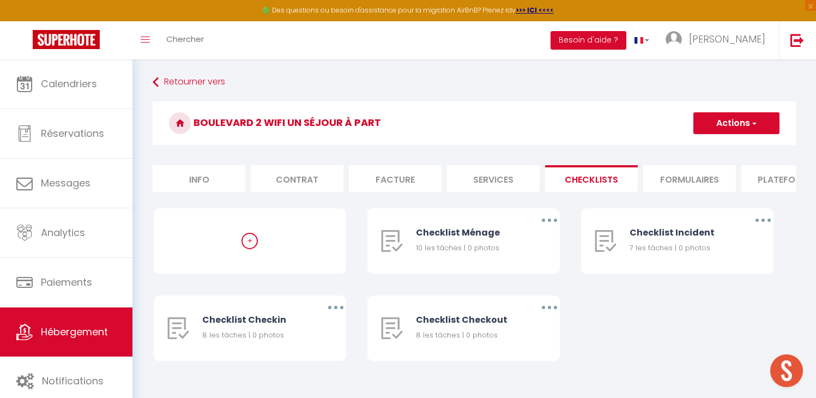
click at [692, 179] on li "Formulaires" at bounding box center [689, 178] width 93 height 27
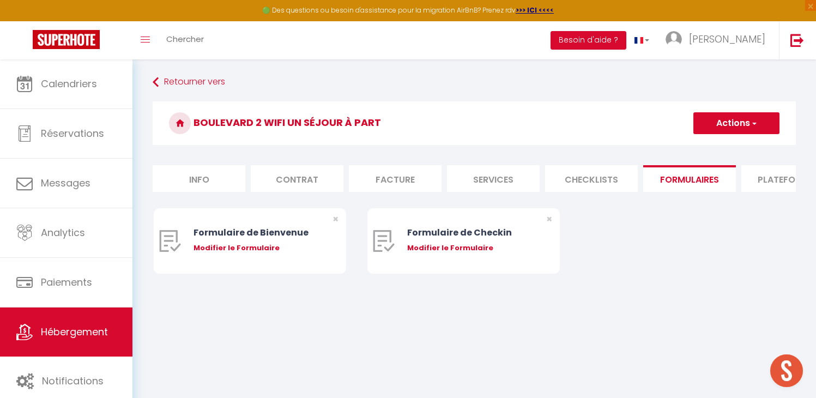
click at [758, 179] on li "Plateformes" at bounding box center [787, 178] width 93 height 27
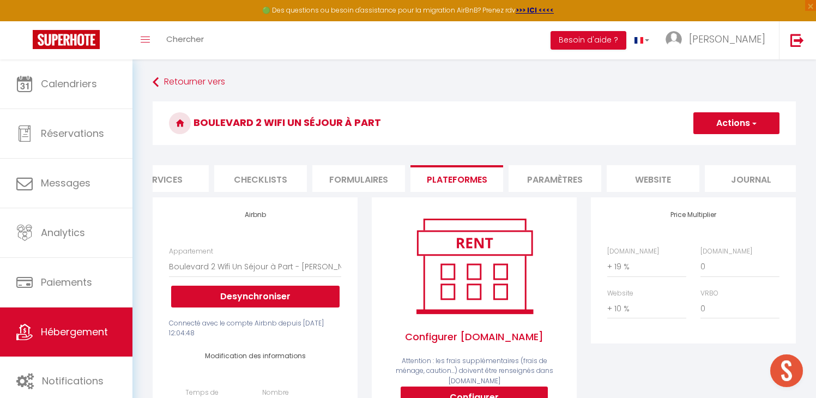
scroll to position [0, 338]
click at [556, 183] on li "Paramètres" at bounding box center [547, 178] width 93 height 27
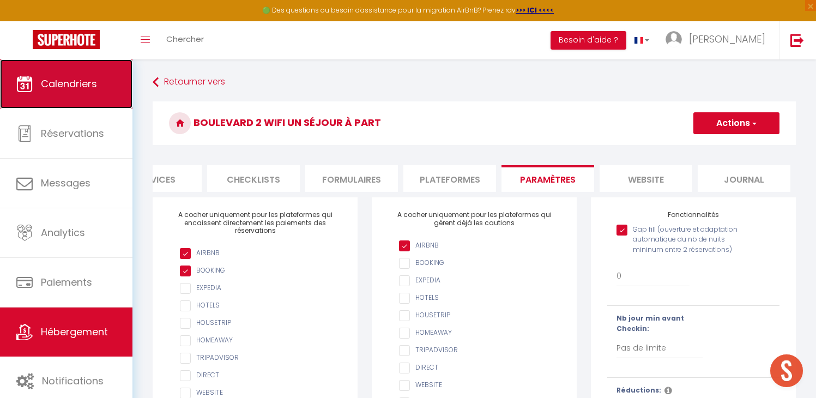
click at [74, 93] on link "Calendriers" at bounding box center [66, 83] width 132 height 49
